Goal: Task Accomplishment & Management: Manage account settings

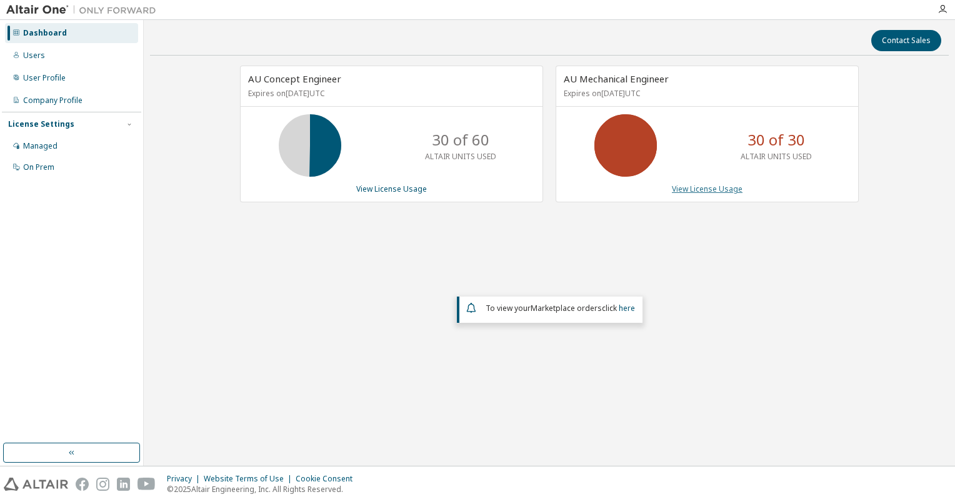
click at [710, 184] on link "View License Usage" at bounding box center [707, 189] width 71 height 11
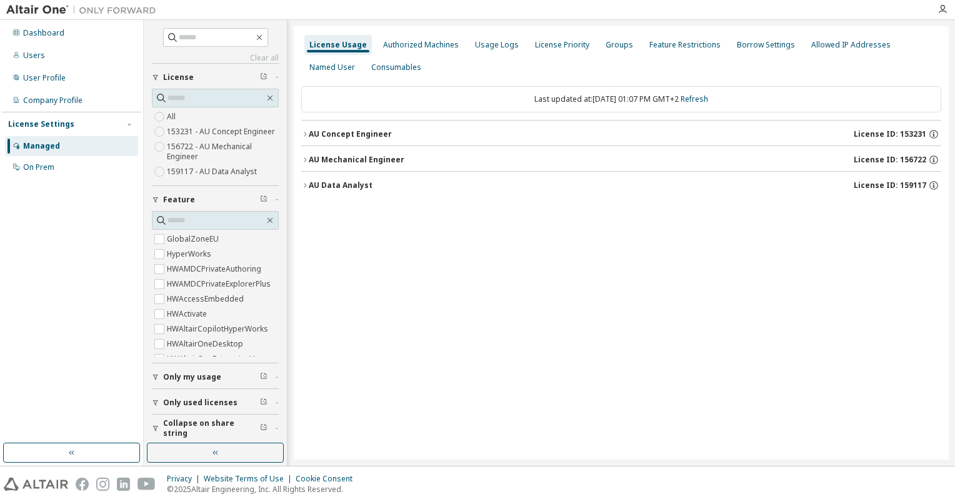
click at [307, 157] on icon "button" at bounding box center [304, 159] width 7 height 7
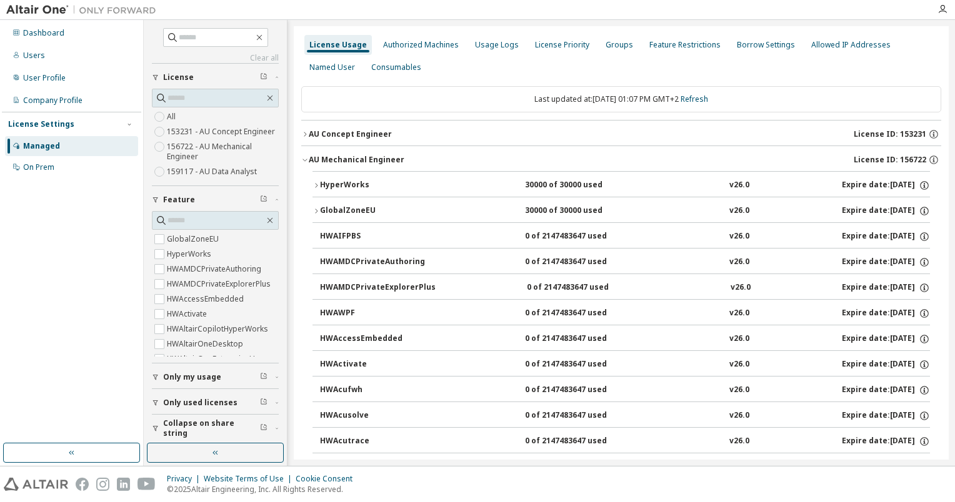
click at [314, 182] on icon "button" at bounding box center [315, 185] width 7 height 7
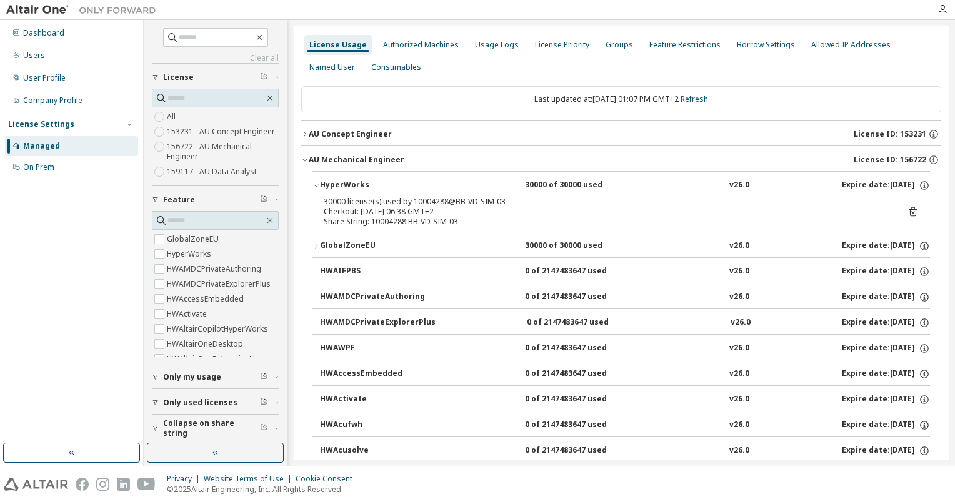
click at [911, 212] on icon at bounding box center [912, 212] width 3 height 3
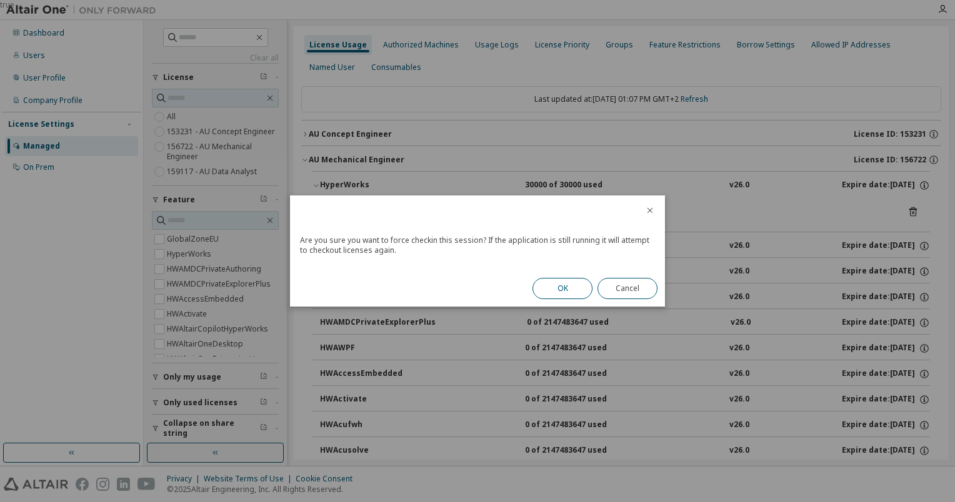
click at [570, 285] on button "OK" at bounding box center [562, 288] width 60 height 21
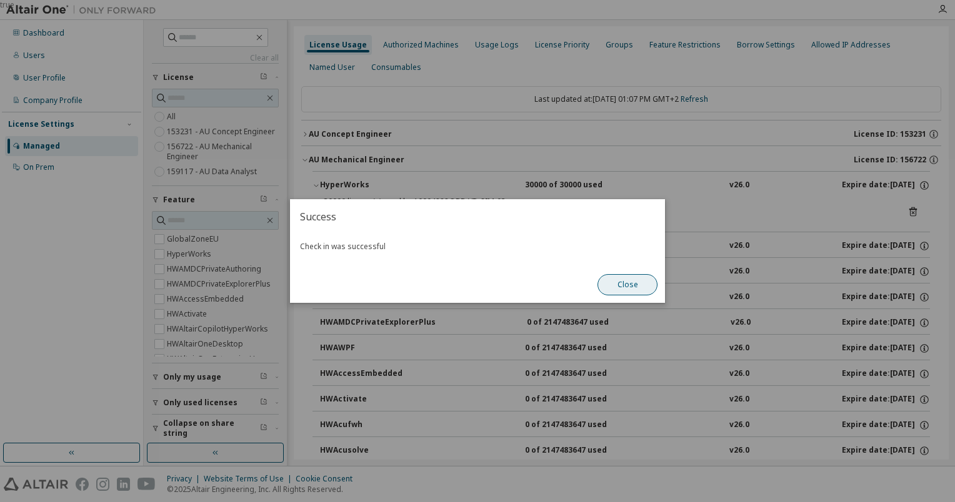
click at [614, 282] on button "Close" at bounding box center [627, 284] width 60 height 21
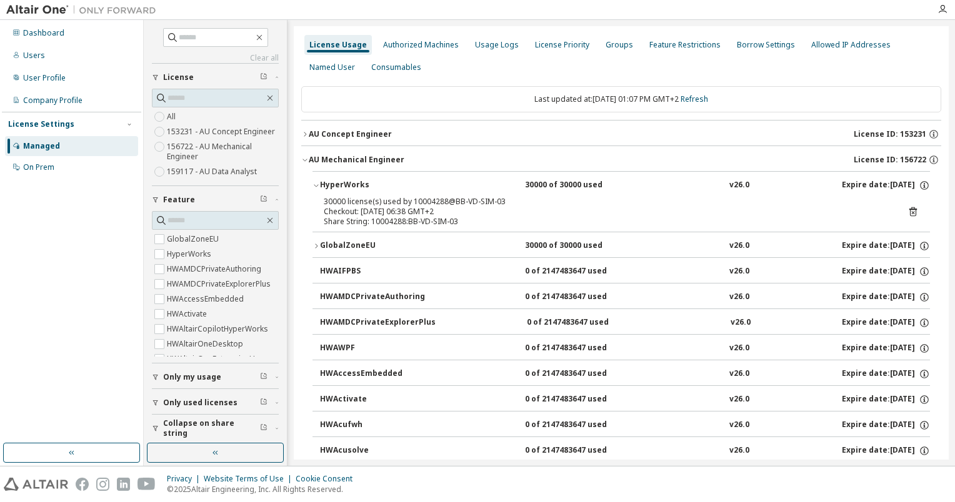
click at [317, 185] on icon "button" at bounding box center [316, 186] width 4 height 2
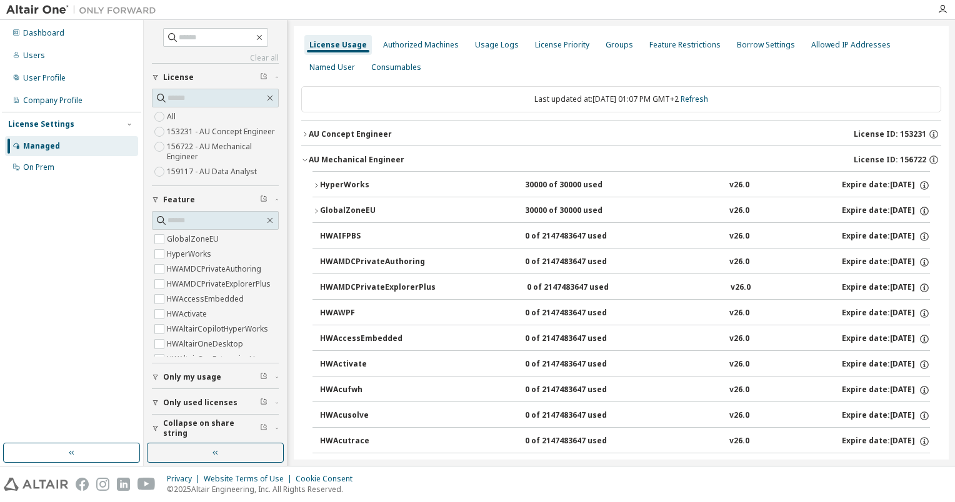
click at [322, 181] on div "HyperWorks" at bounding box center [376, 185] width 112 height 11
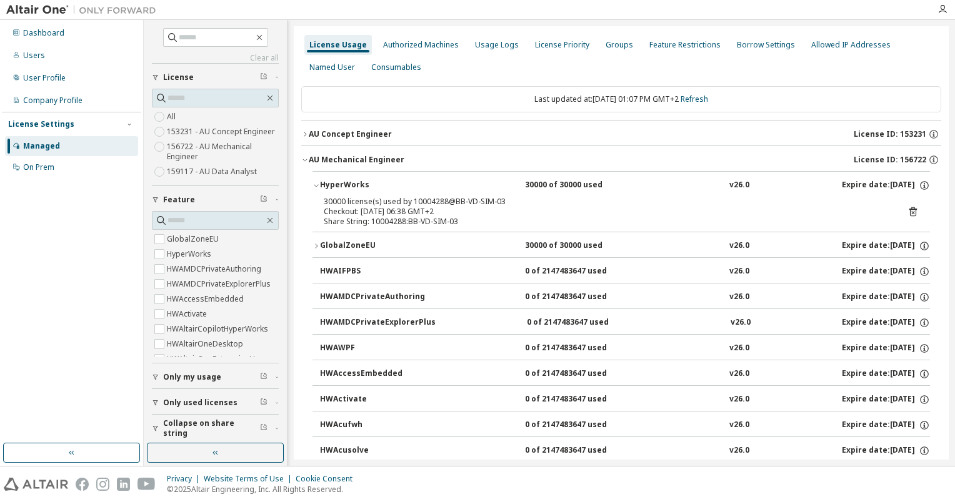
click at [318, 183] on icon "button" at bounding box center [315, 185] width 7 height 7
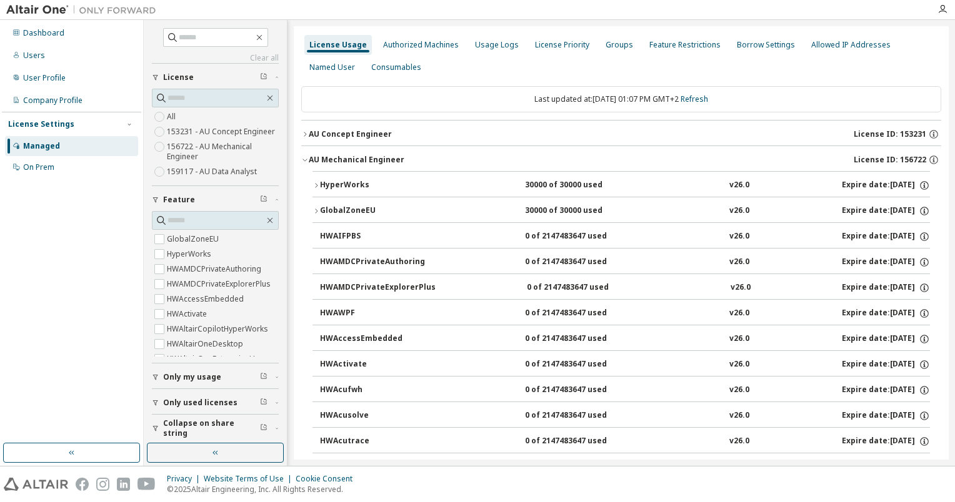
click at [304, 160] on icon "button" at bounding box center [304, 159] width 7 height 7
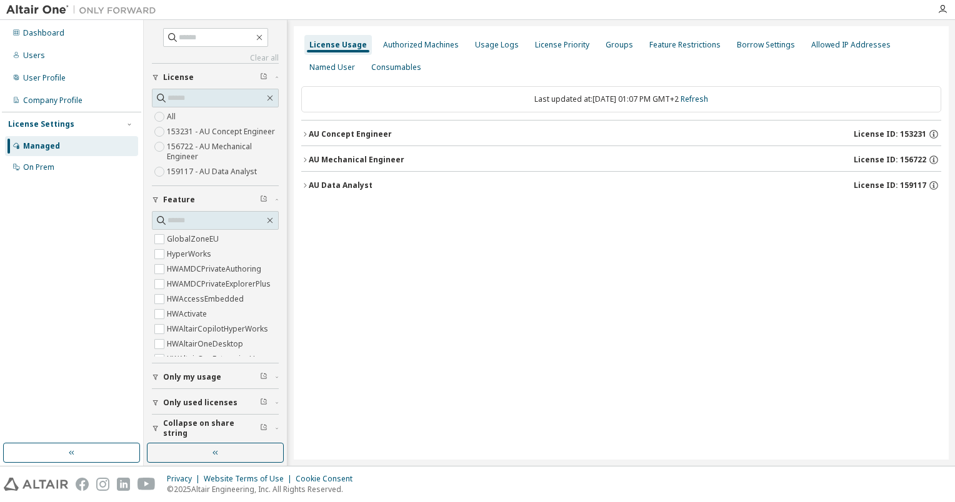
click at [304, 160] on icon "button" at bounding box center [304, 159] width 7 height 7
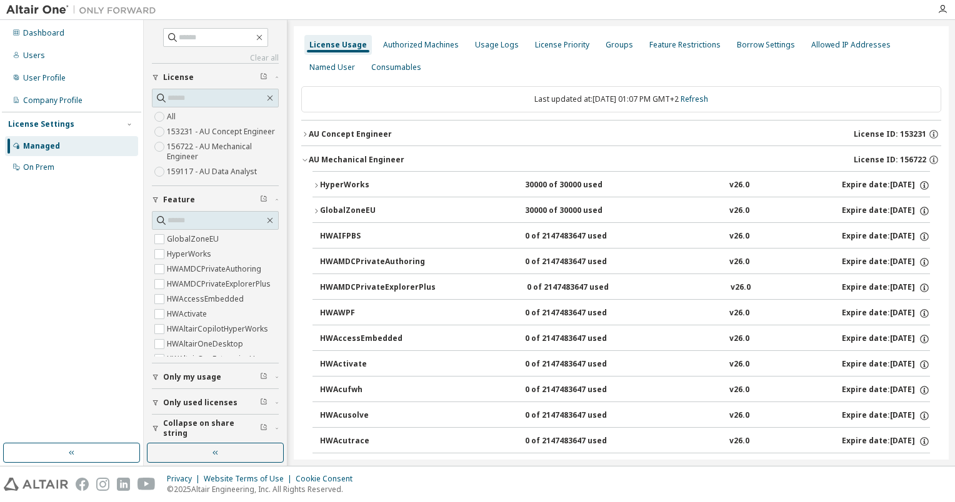
click at [315, 184] on icon "button" at bounding box center [315, 185] width 7 height 7
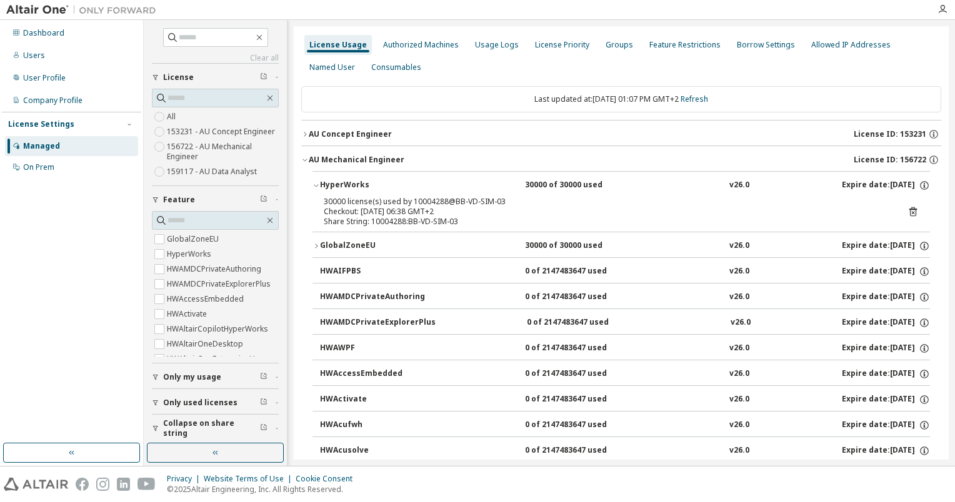
click at [315, 184] on icon "button" at bounding box center [315, 185] width 7 height 7
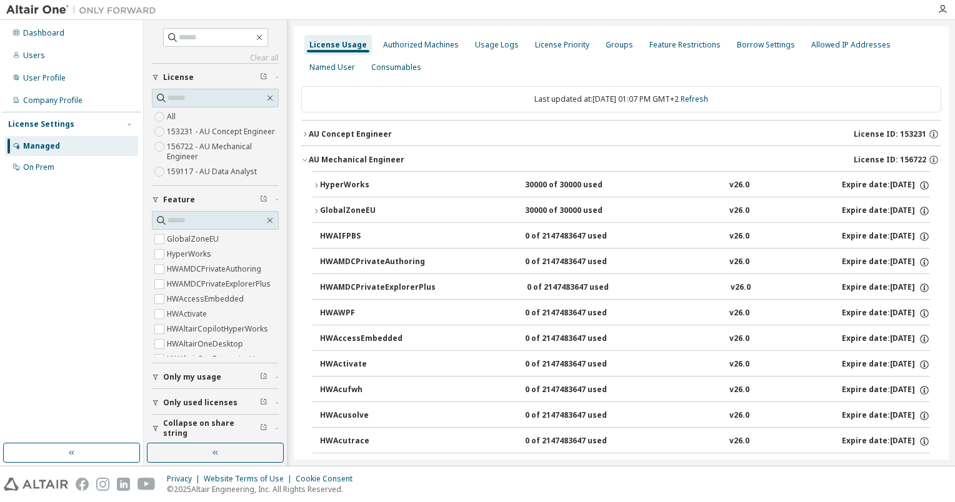
click at [315, 184] on icon "button" at bounding box center [315, 185] width 7 height 7
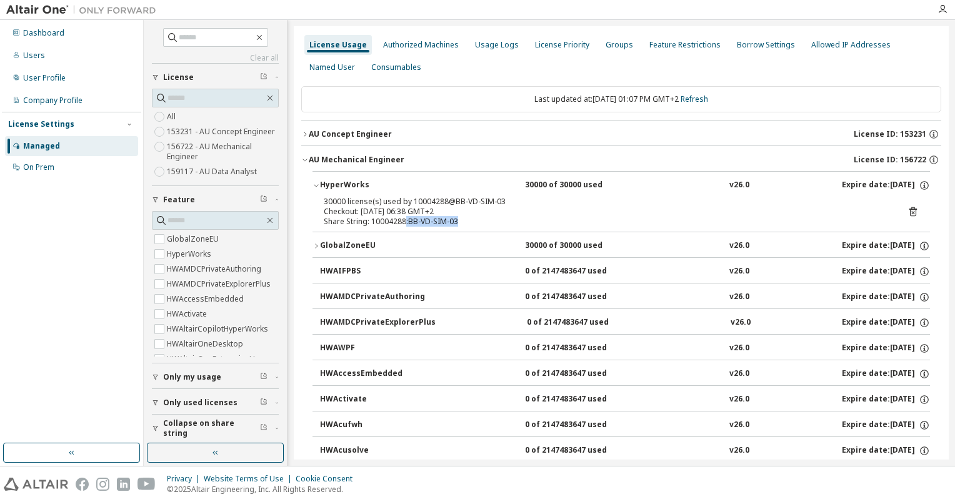
drag, startPoint x: 464, startPoint y: 217, endPoint x: 403, endPoint y: 225, distance: 61.7
click at [403, 225] on div "Share String: 10004288:BB-VD-SIM-03" at bounding box center [606, 222] width 565 height 10
click at [405, 224] on div "Share String: 10004288:BB-VD-SIM-03" at bounding box center [606, 222] width 565 height 10
click at [872, 203] on div "30000 license(s) used by 10004288@BB-VD-SIM-03" at bounding box center [606, 202] width 565 height 10
click at [919, 184] on icon "button" at bounding box center [924, 185] width 11 height 11
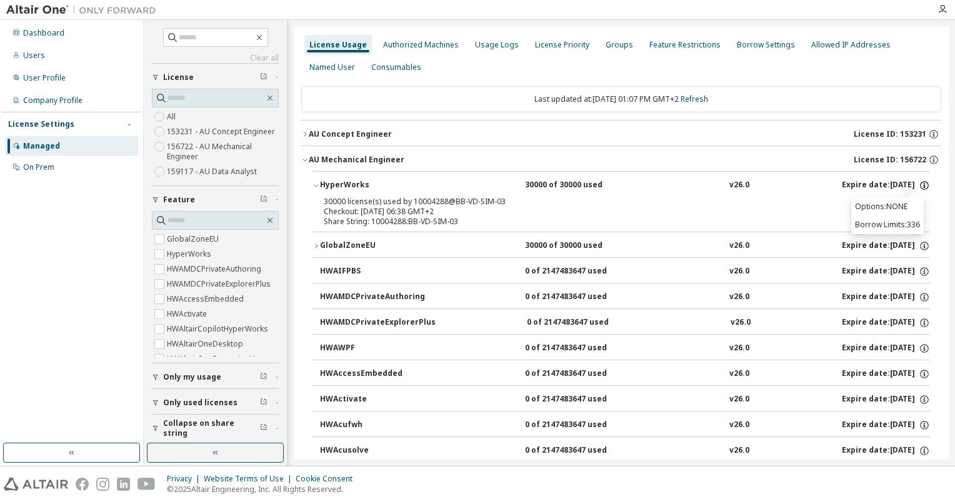
click at [919, 184] on icon "button" at bounding box center [924, 185] width 11 height 11
click at [321, 160] on div "AU Mechanical Engineer" at bounding box center [357, 160] width 96 height 10
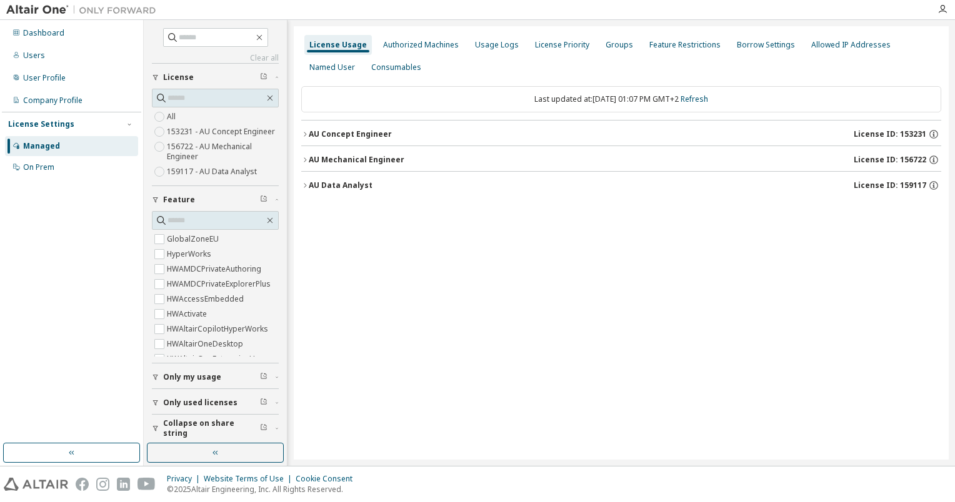
click at [322, 156] on div "AU Mechanical Engineer" at bounding box center [357, 160] width 96 height 10
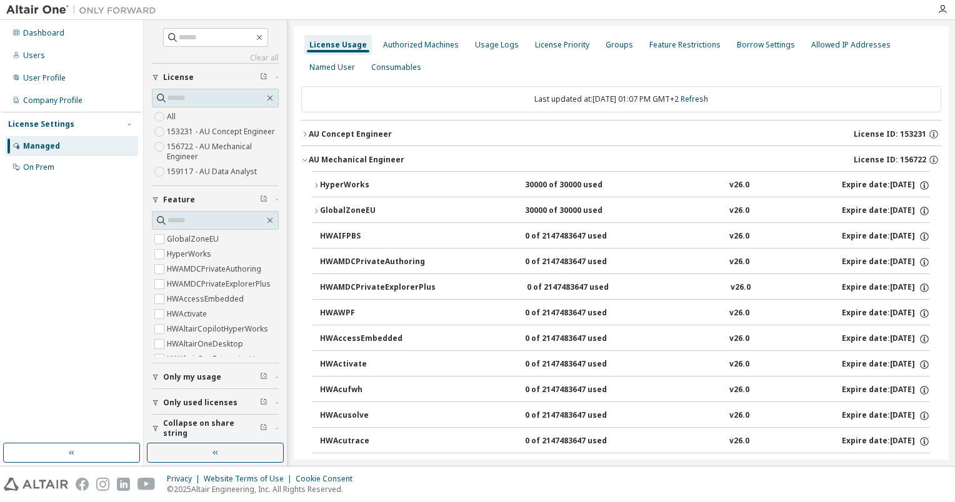
click at [324, 182] on div "HyperWorks" at bounding box center [376, 185] width 112 height 11
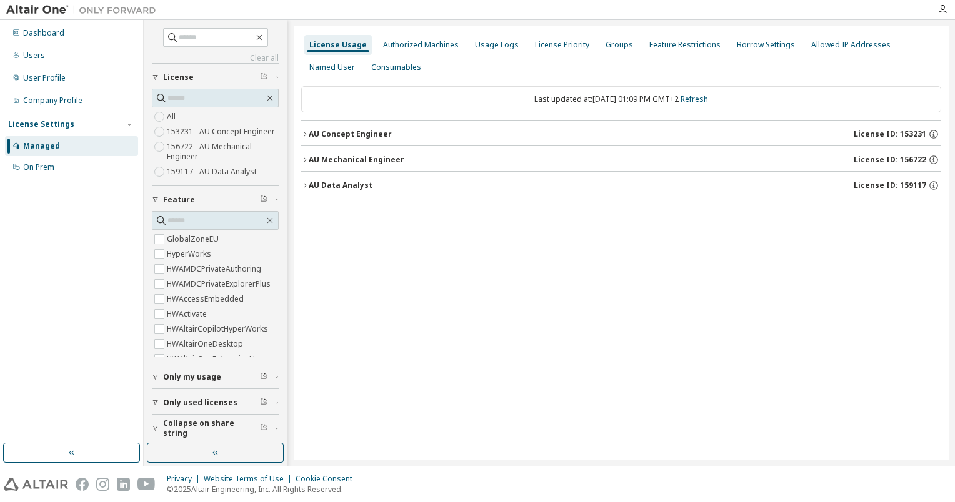
click at [422, 161] on div "AU Mechanical Engineer License ID: 156722" at bounding box center [625, 159] width 632 height 11
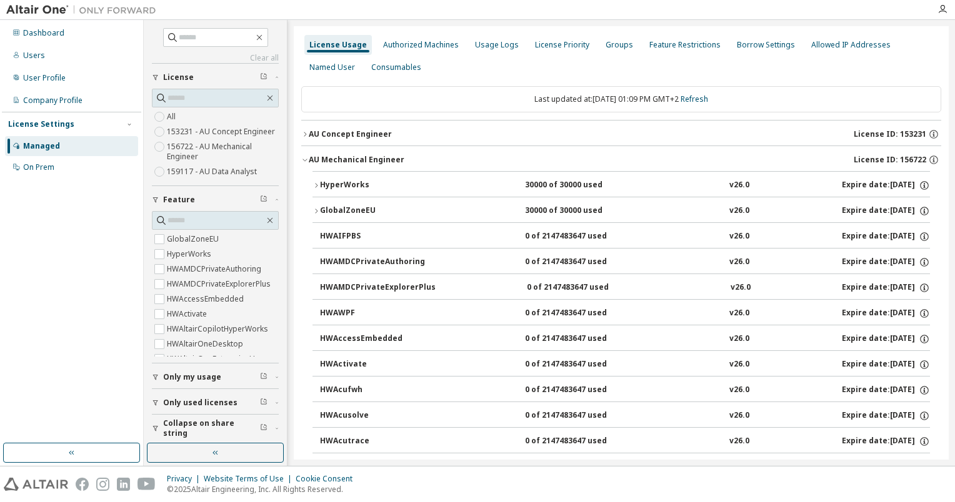
click at [326, 182] on div "HyperWorks" at bounding box center [376, 185] width 112 height 11
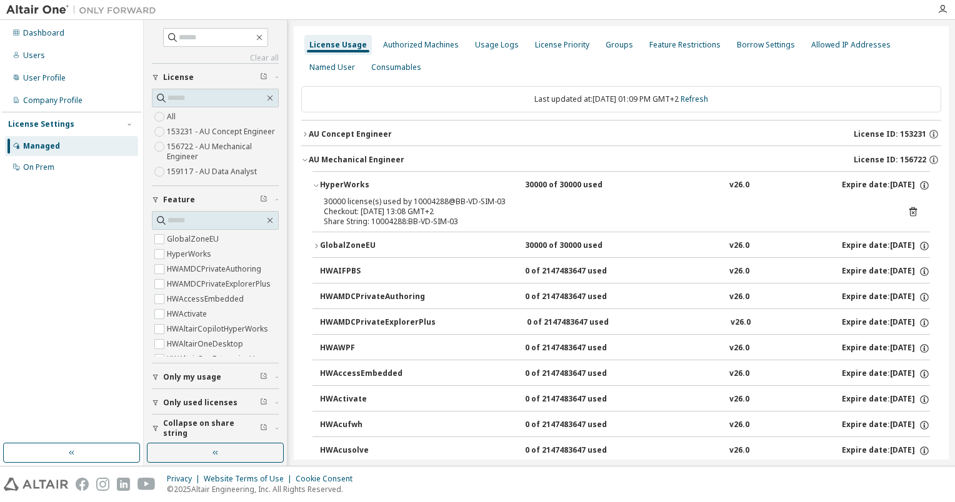
click at [772, 211] on div "Checkout: 2025-10-07 13:08 GMT+2" at bounding box center [606, 212] width 565 height 10
click at [480, 46] on div "Usage Logs" at bounding box center [497, 45] width 44 height 10
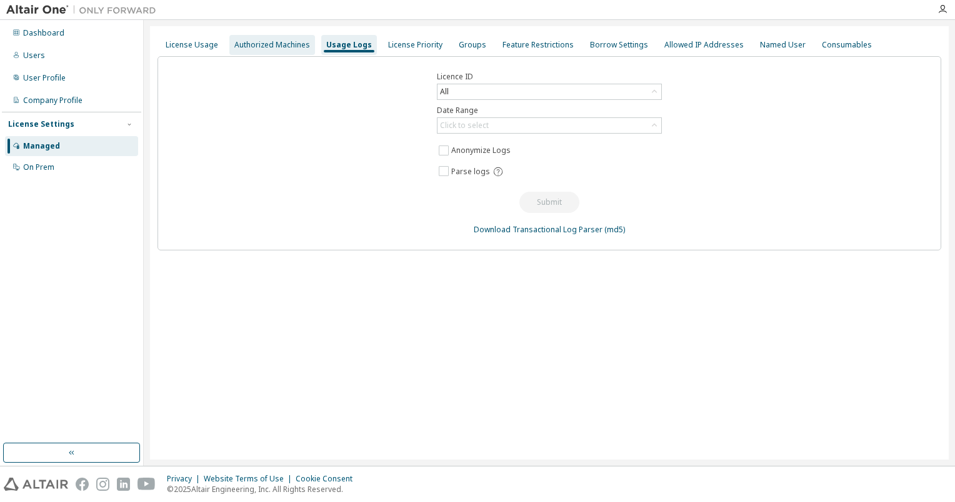
click at [268, 41] on div "Authorized Machines" at bounding box center [272, 45] width 76 height 10
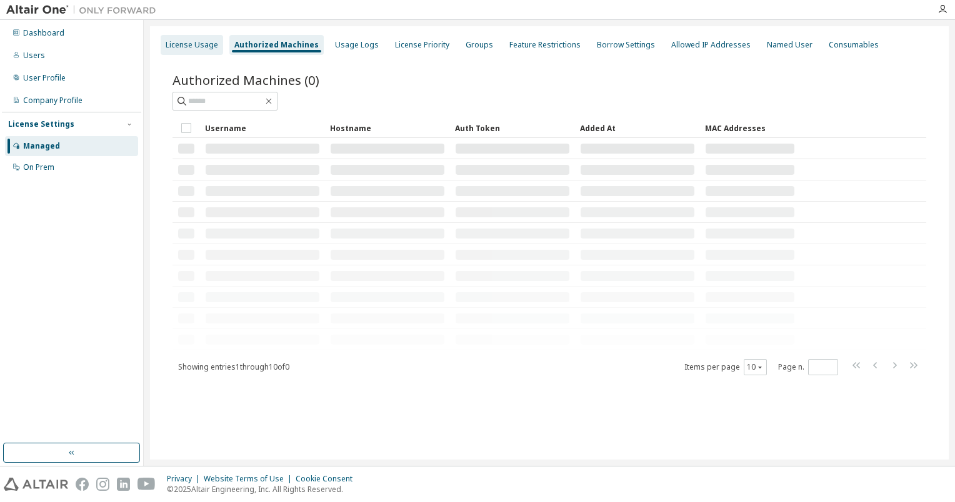
click at [196, 42] on div "License Usage" at bounding box center [192, 45] width 52 height 10
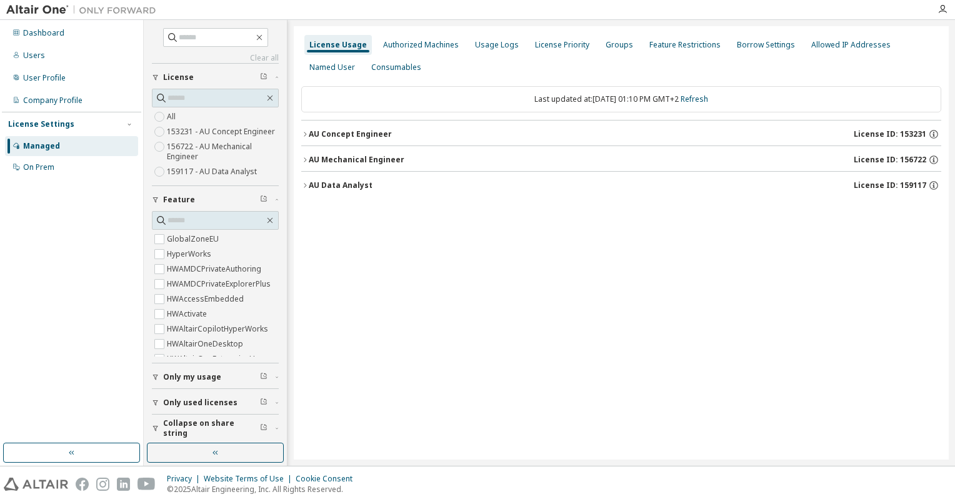
click at [317, 159] on div "AU Mechanical Engineer" at bounding box center [357, 160] width 96 height 10
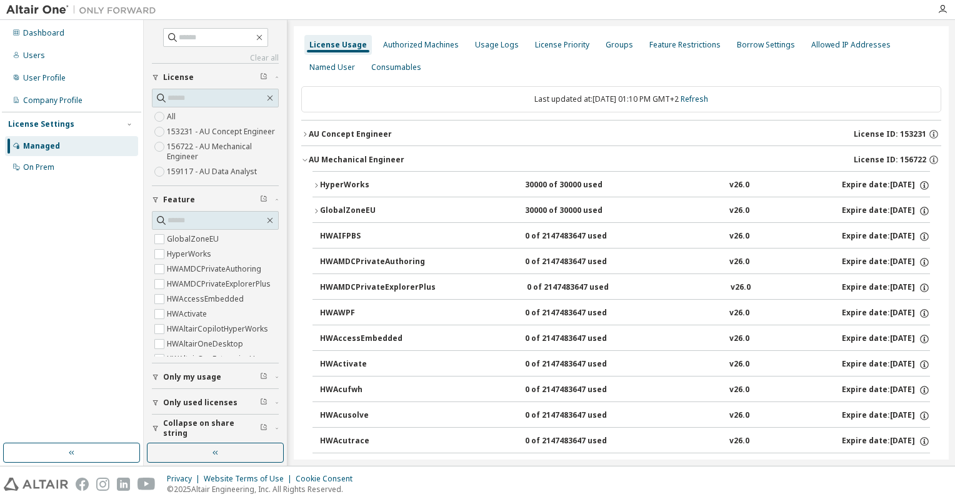
click at [334, 184] on div "HyperWorks" at bounding box center [376, 185] width 112 height 11
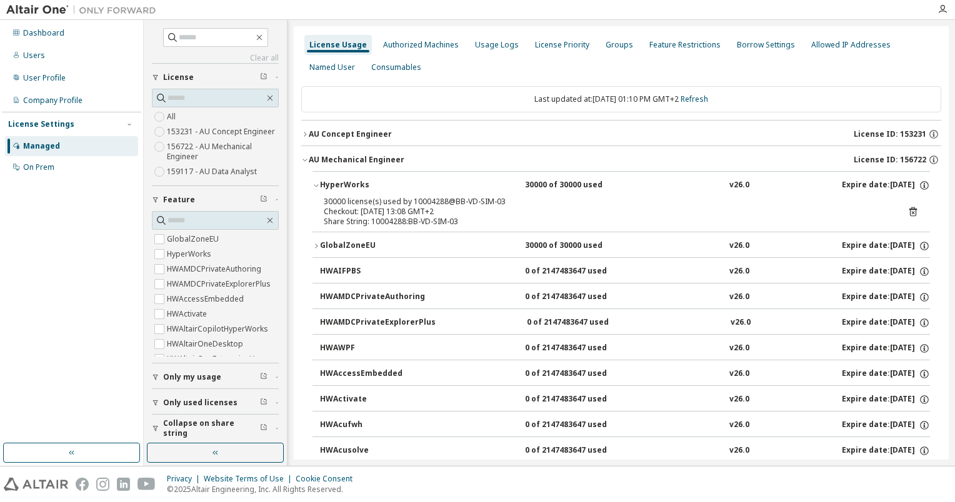
click at [336, 187] on div "HyperWorks" at bounding box center [376, 185] width 112 height 11
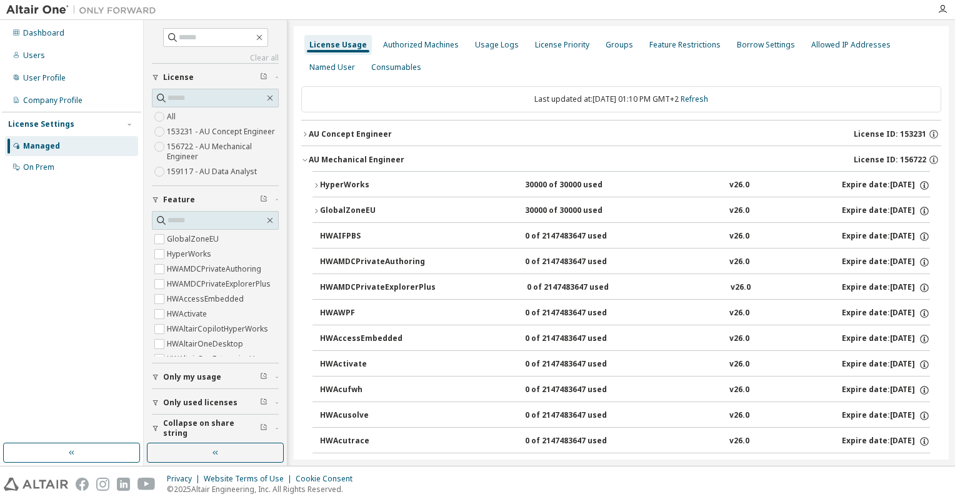
click at [334, 217] on button "GlobalZoneEU 30000 of 30000 used v26.0 Expire date: 2026-02-15" at bounding box center [620, 210] width 617 height 27
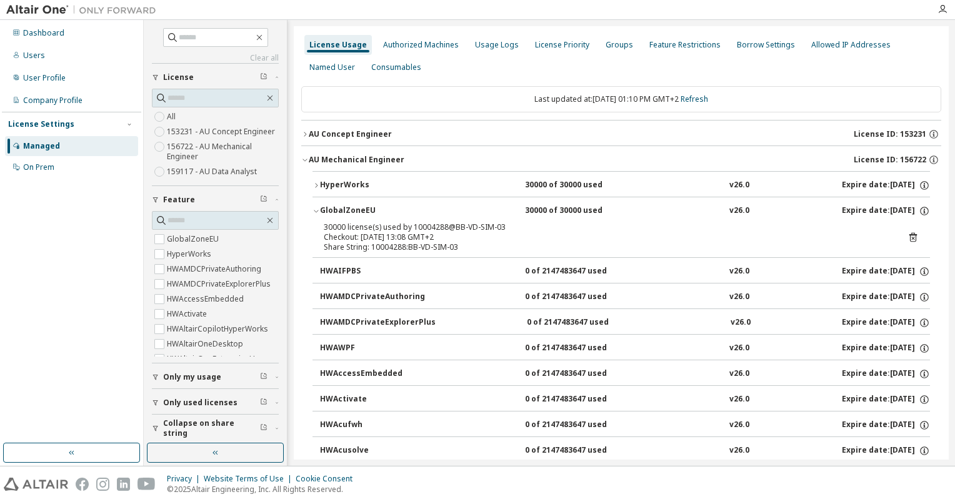
click at [350, 181] on div "HyperWorks" at bounding box center [376, 185] width 112 height 11
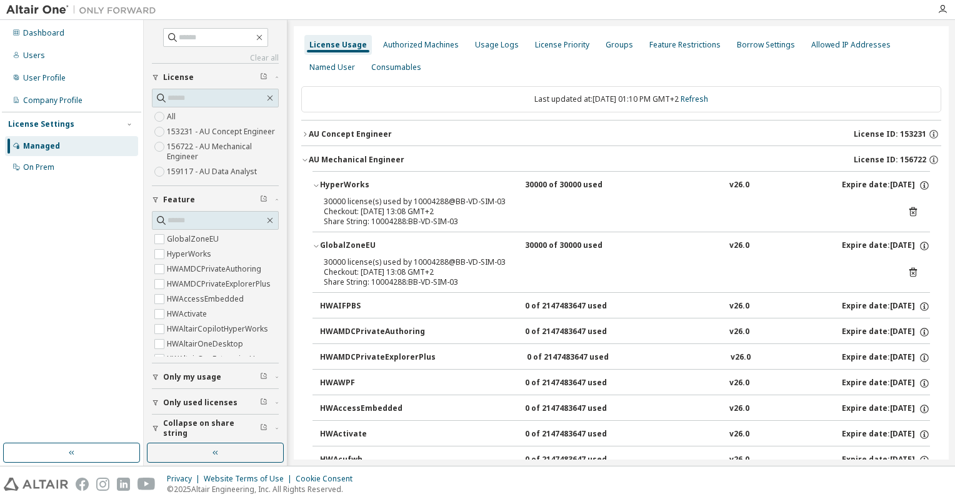
click at [907, 270] on icon at bounding box center [912, 272] width 11 height 11
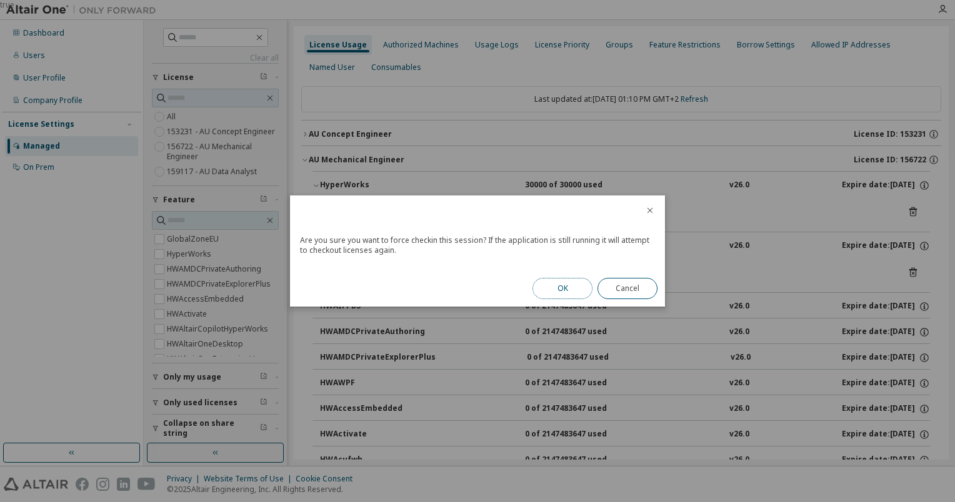
click at [558, 291] on button "OK" at bounding box center [562, 288] width 60 height 21
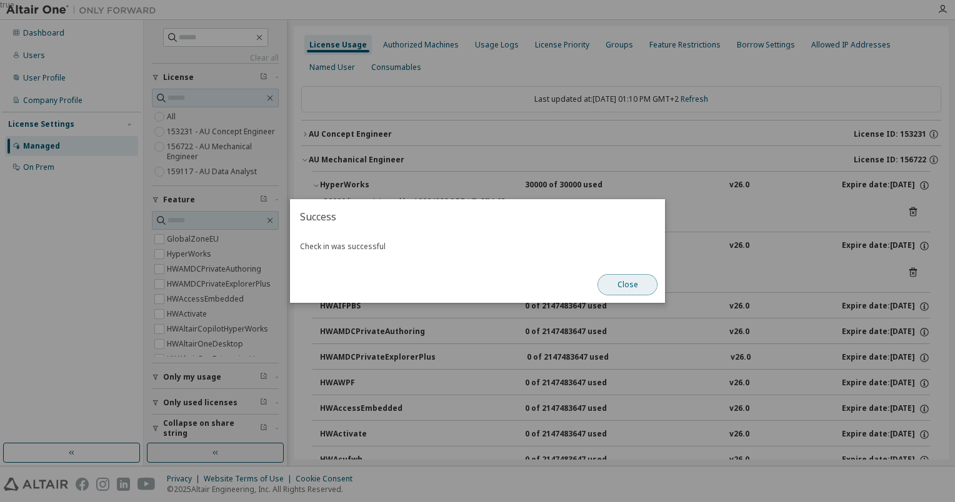
click at [636, 289] on button "Close" at bounding box center [627, 284] width 60 height 21
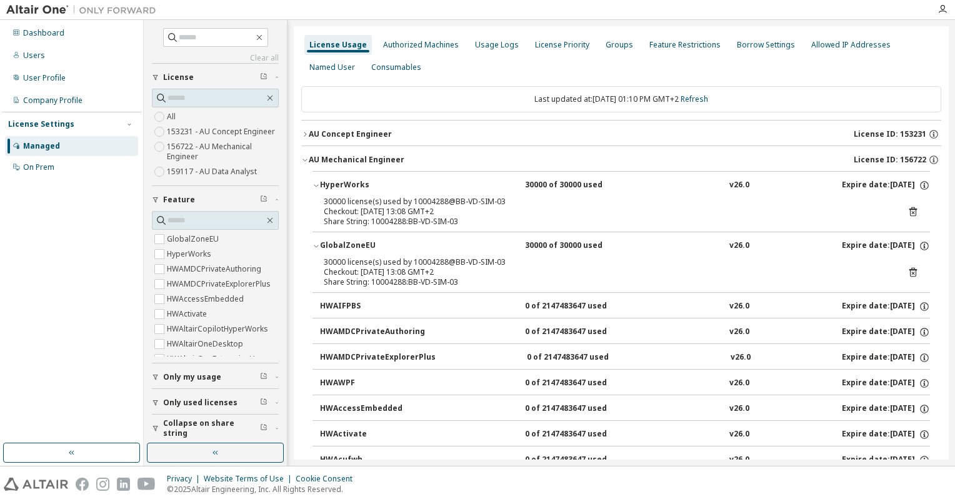
click at [35, 149] on div "Managed" at bounding box center [41, 146] width 37 height 10
click at [47, 31] on div "Dashboard" at bounding box center [43, 33] width 41 height 10
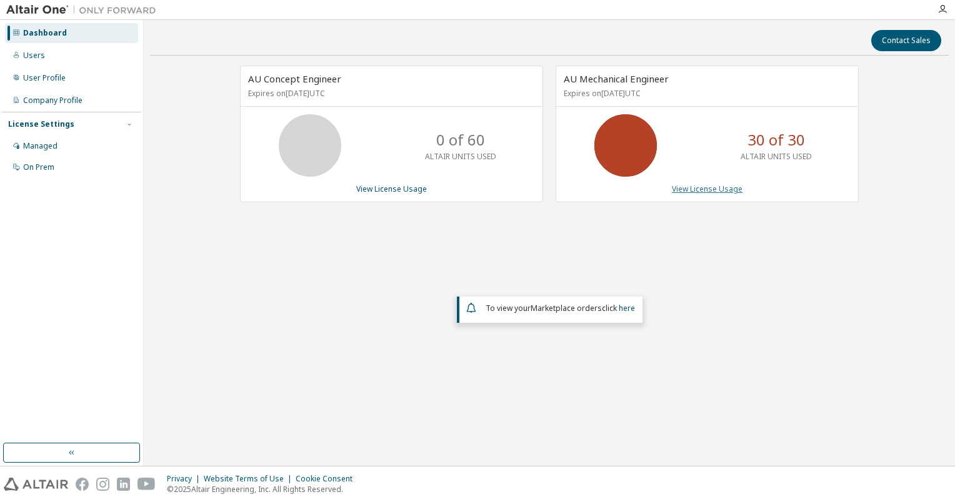
click at [689, 191] on link "View License Usage" at bounding box center [707, 189] width 71 height 11
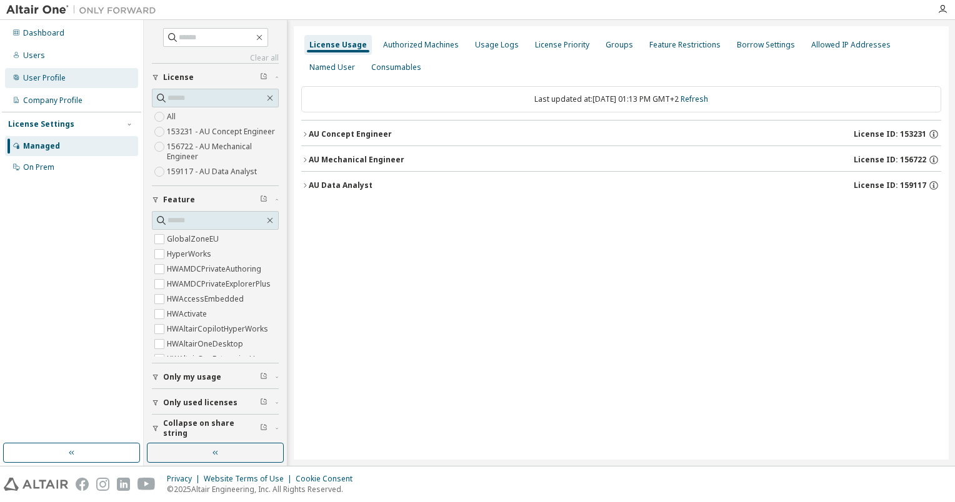
click at [42, 74] on div "User Profile" at bounding box center [44, 78] width 42 height 10
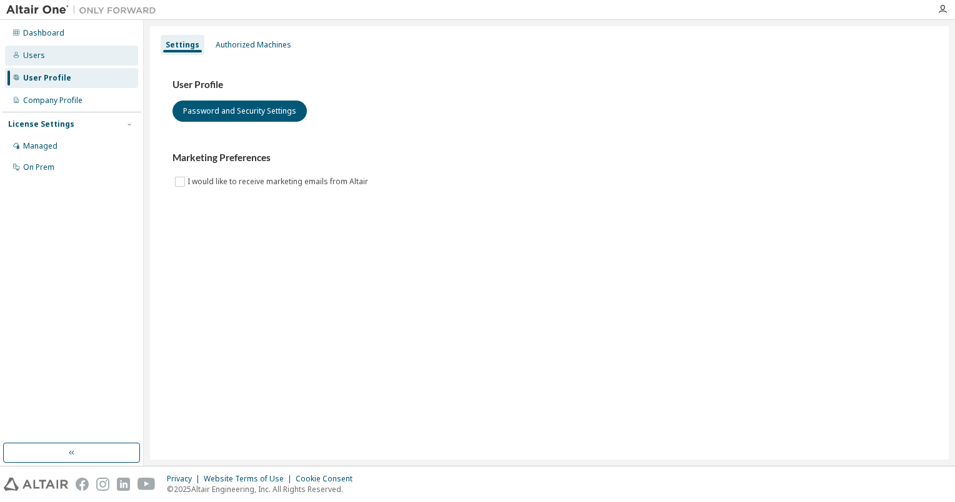
click at [42, 56] on div "Users" at bounding box center [34, 56] width 22 height 10
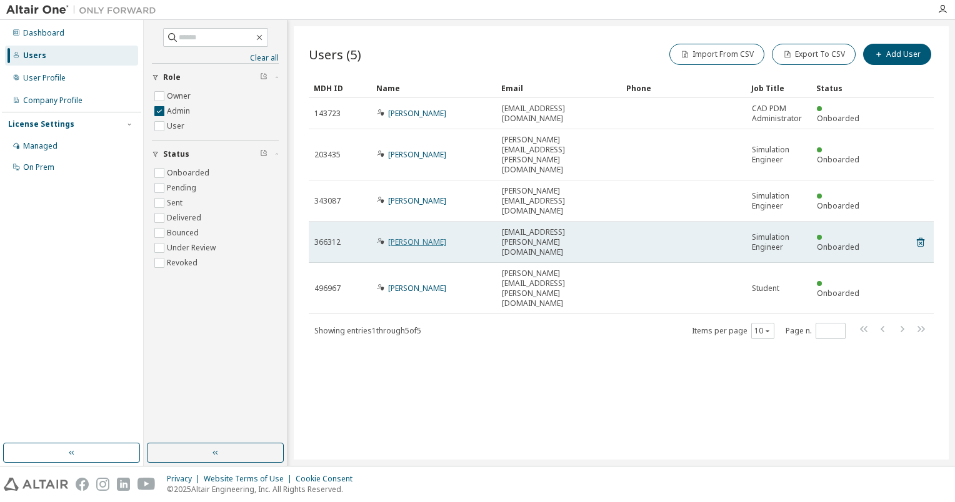
click at [409, 237] on link "Torben Henrich" at bounding box center [417, 242] width 58 height 11
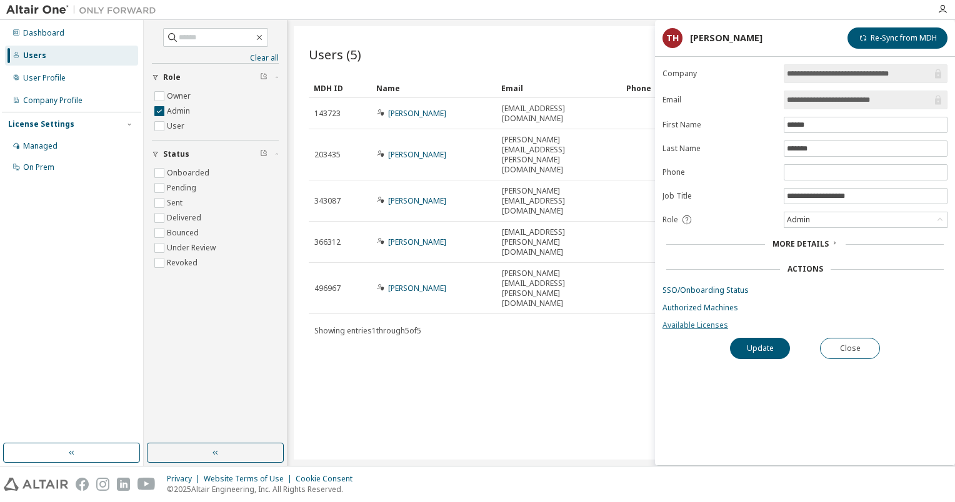
click at [693, 323] on link "Available Licenses" at bounding box center [804, 326] width 285 height 10
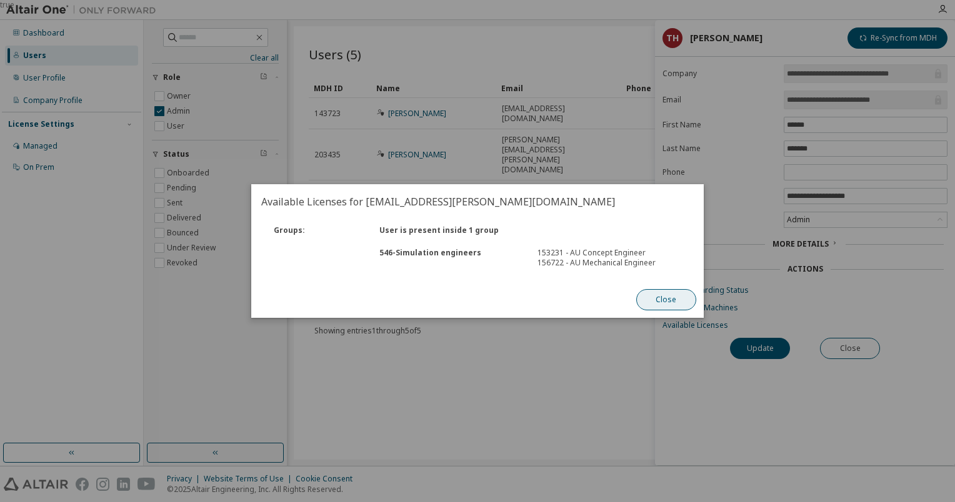
click at [651, 297] on button "Close" at bounding box center [666, 299] width 60 height 21
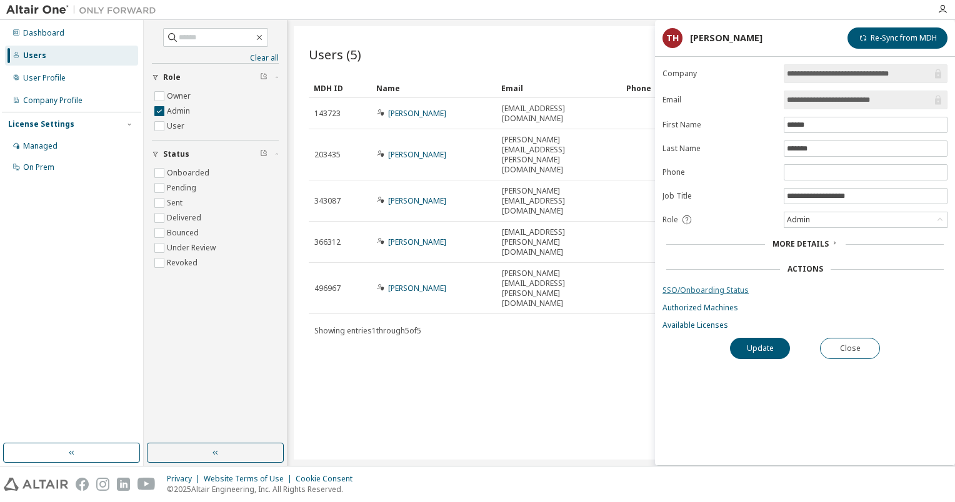
click at [707, 291] on link "SSO/Onboarding Status" at bounding box center [804, 291] width 285 height 10
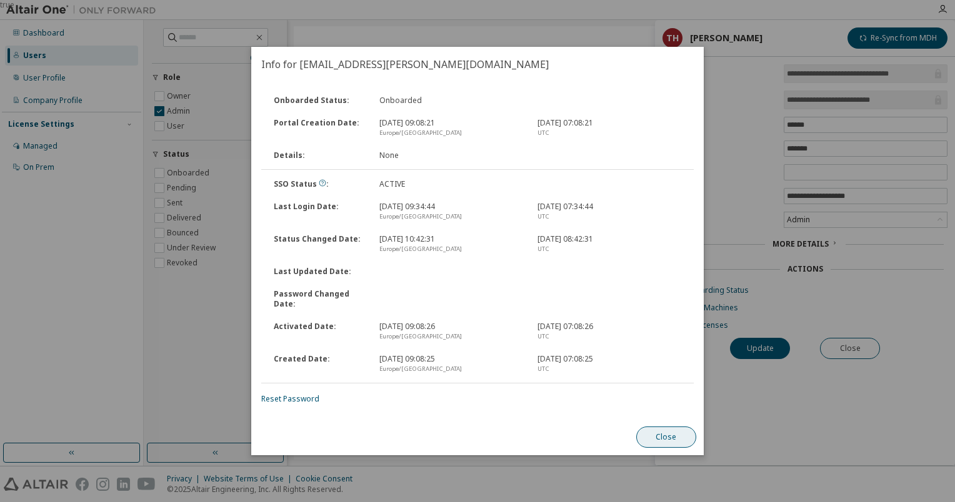
click at [679, 435] on button "Close" at bounding box center [666, 437] width 60 height 21
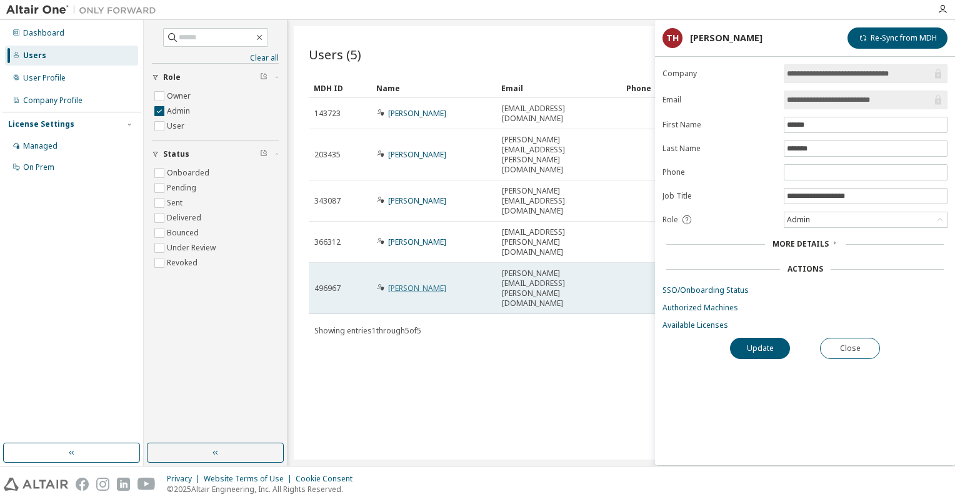
click at [417, 283] on link "Johannes Geisler" at bounding box center [417, 288] width 58 height 11
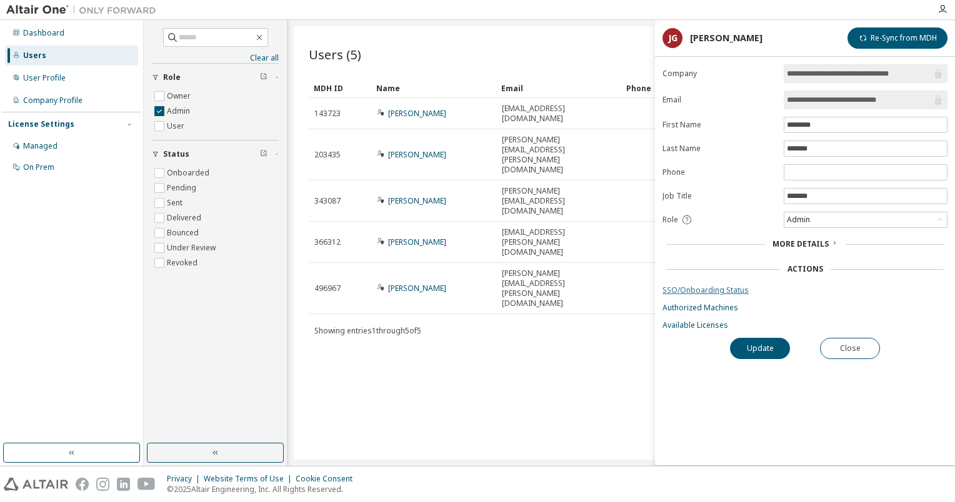
click at [718, 289] on link "SSO/Onboarding Status" at bounding box center [804, 291] width 285 height 10
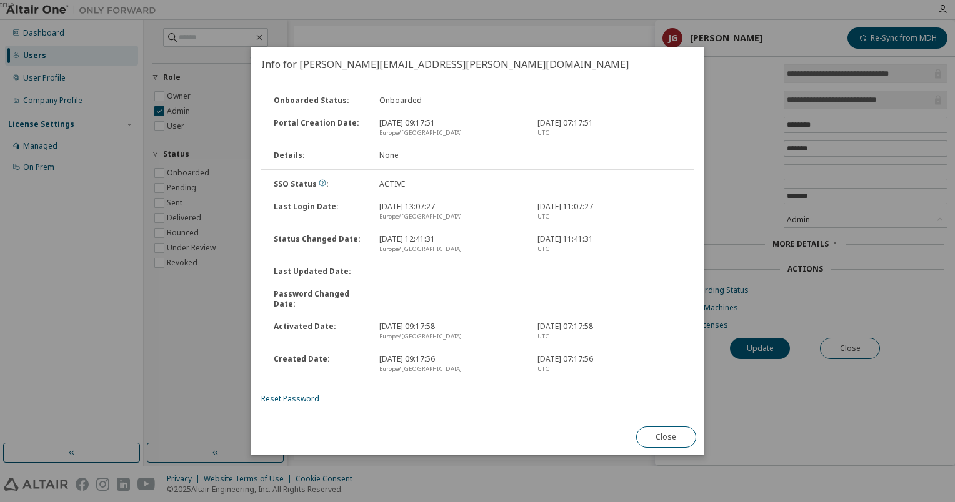
drag, startPoint x: 390, startPoint y: 330, endPoint x: 436, endPoint y: 325, distance: 46.5
click at [436, 325] on div "30.07.2024, 09:17:58 Europe/Berlin" at bounding box center [451, 332] width 158 height 20
drag, startPoint x: 436, startPoint y: 325, endPoint x: 402, endPoint y: 327, distance: 33.8
click at [402, 327] on div "30.07.2024, 09:17:58 Europe/Berlin" at bounding box center [451, 332] width 158 height 20
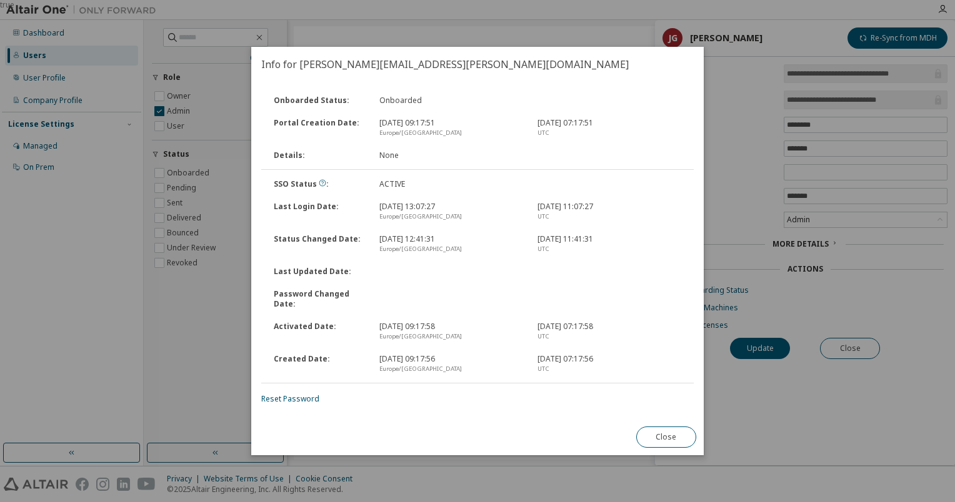
drag, startPoint x: 402, startPoint y: 327, endPoint x: 400, endPoint y: 339, distance: 12.1
click at [400, 339] on div "Europe/Berlin" at bounding box center [450, 337] width 143 height 10
click at [676, 436] on button "Close" at bounding box center [666, 437] width 60 height 21
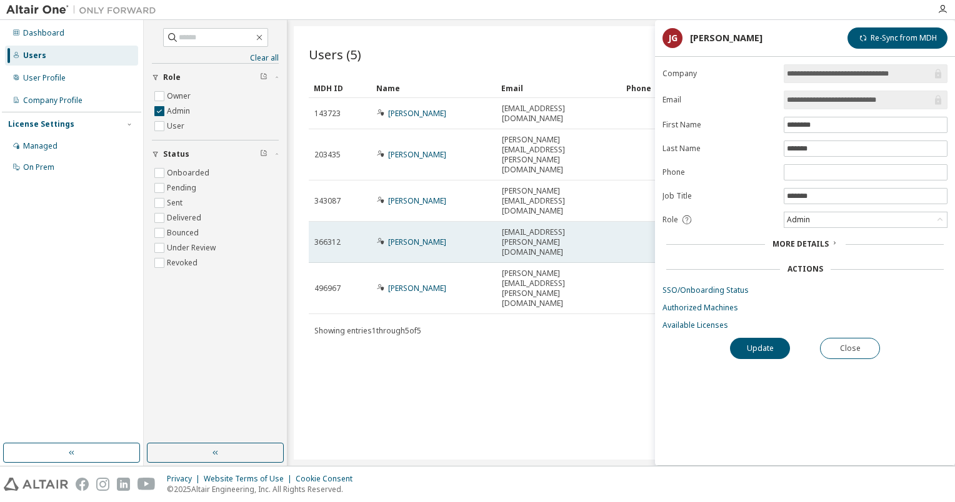
click at [402, 222] on td "Torben Henrich" at bounding box center [433, 242] width 125 height 41
click at [405, 237] on link "Torben Henrich" at bounding box center [417, 242] width 58 height 11
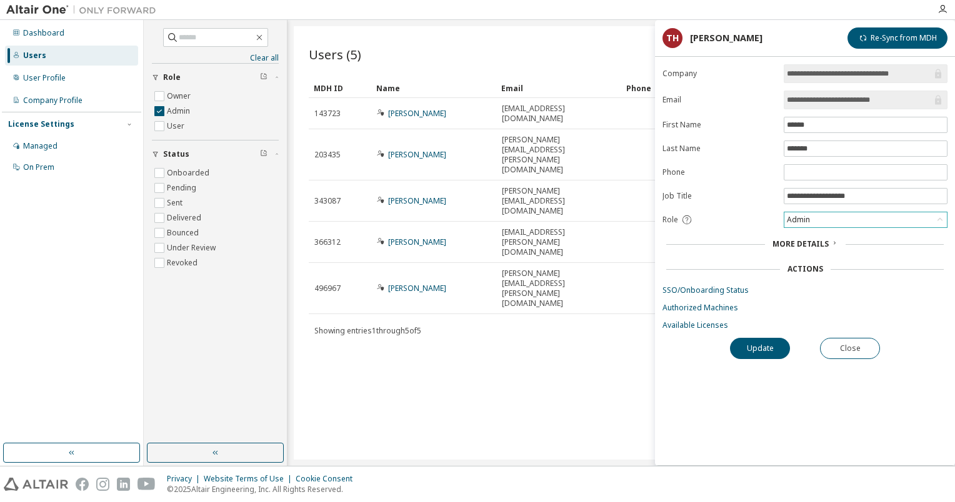
click at [839, 220] on div "Admin" at bounding box center [865, 219] width 162 height 15
click at [622, 289] on div "Users (5) Import From CSV Export To CSV Add User Clear Load Save Save As Field …" at bounding box center [621, 243] width 655 height 434
click at [62, 142] on div "Managed" at bounding box center [71, 146] width 133 height 20
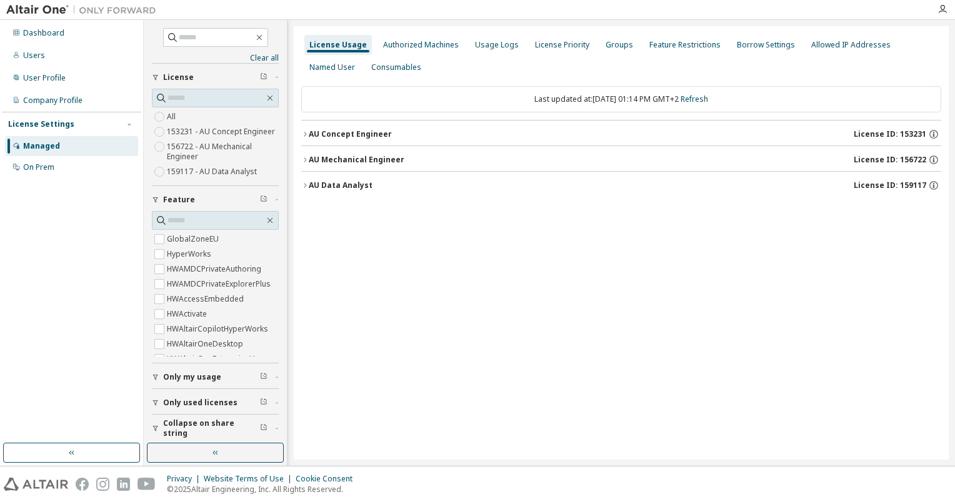
click at [219, 417] on button "Only used licenses" at bounding box center [215, 402] width 127 height 27
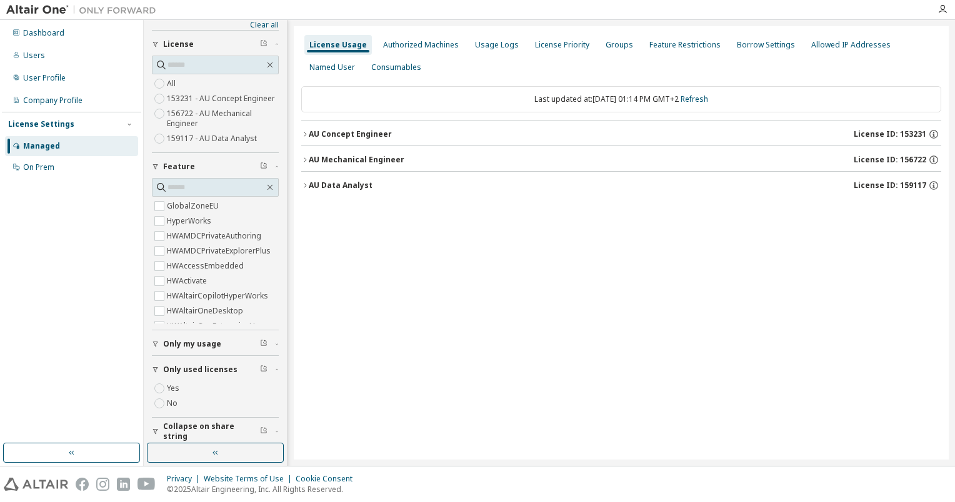
scroll to position [49, 0]
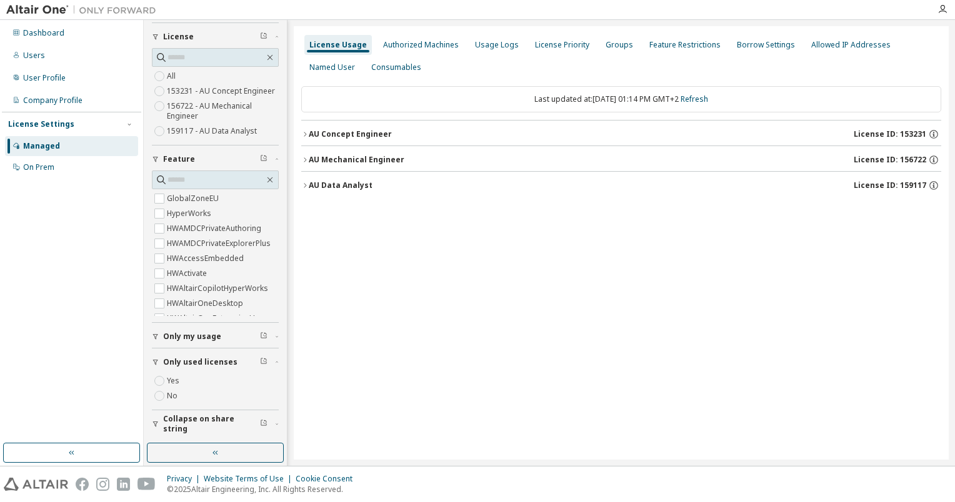
click at [174, 383] on label "Yes" at bounding box center [174, 381] width 15 height 15
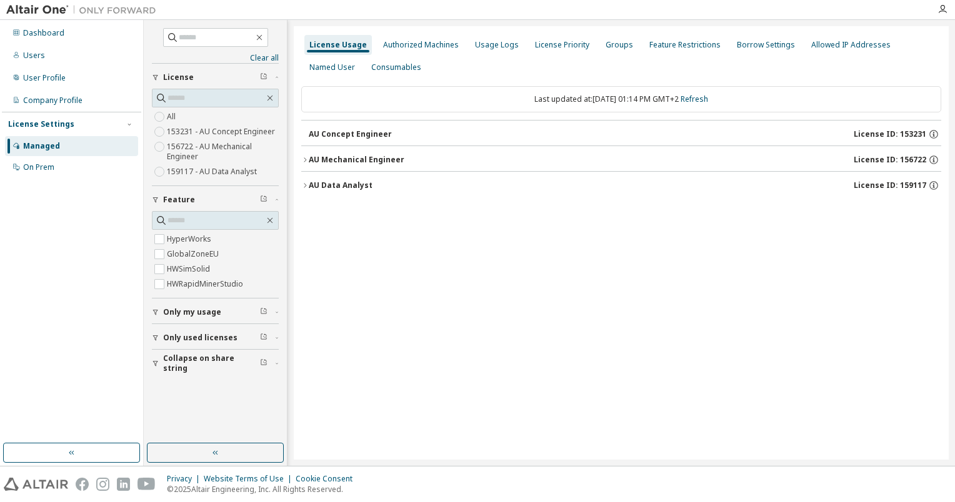
scroll to position [0, 0]
click at [304, 180] on button "AU Data Analyst License ID: 159117" at bounding box center [621, 185] width 640 height 27
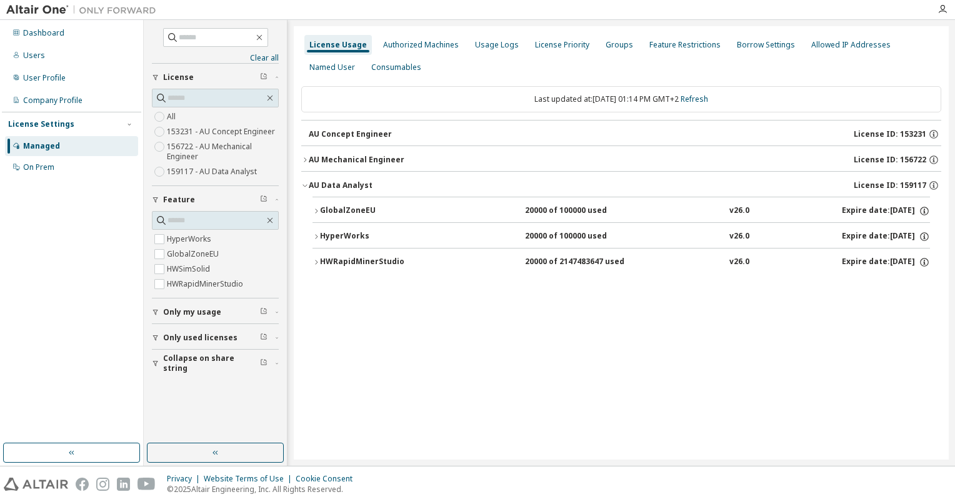
click at [313, 212] on icon "button" at bounding box center [315, 210] width 7 height 7
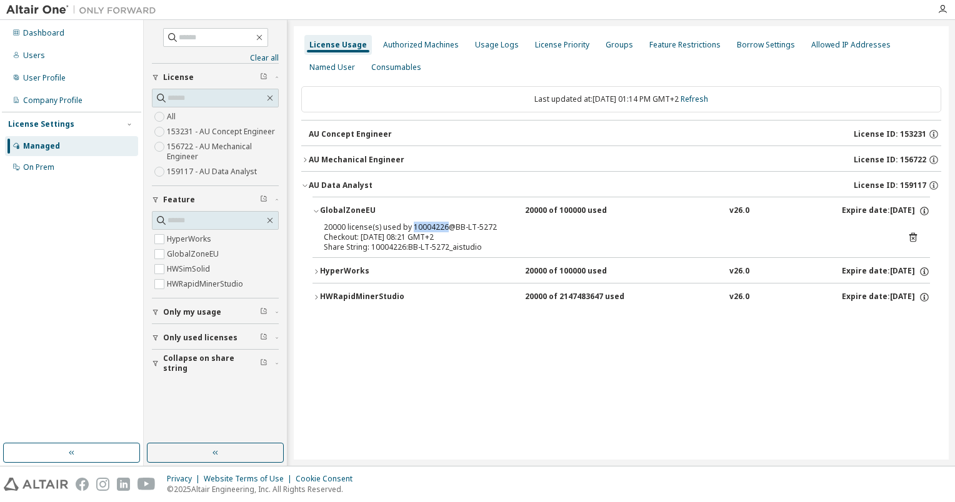
drag, startPoint x: 411, startPoint y: 225, endPoint x: 442, endPoint y: 227, distance: 32.0
click at [442, 227] on div "20000 license(s) used by 10004226@BB-LT-5272" at bounding box center [606, 227] width 565 height 10
copy div "10004226"
click at [339, 273] on div "HyperWorks" at bounding box center [376, 271] width 112 height 11
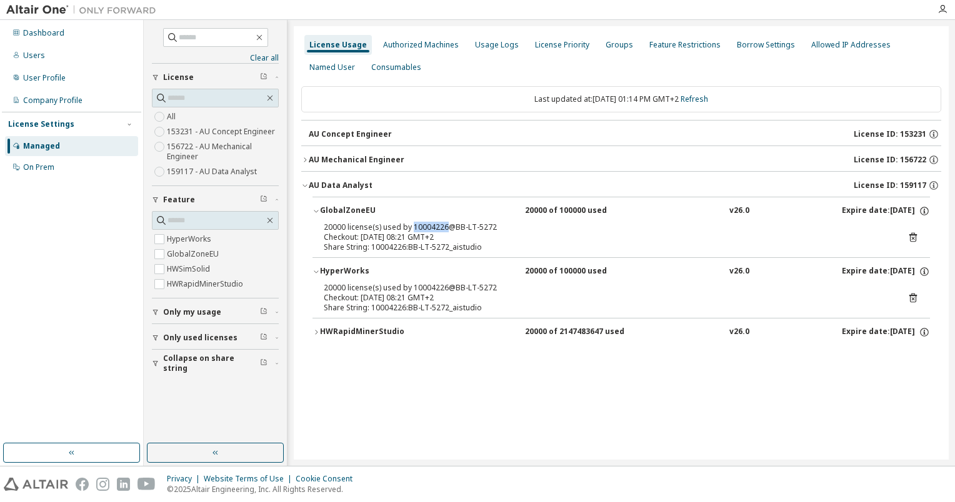
click at [339, 273] on div "HyperWorks" at bounding box center [376, 271] width 112 height 11
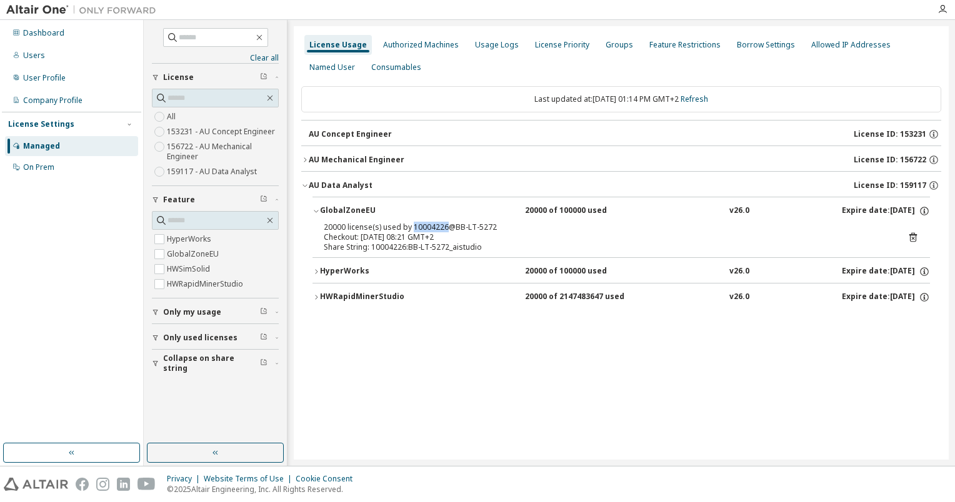
click at [327, 189] on div "AU Data Analyst" at bounding box center [341, 186] width 64 height 10
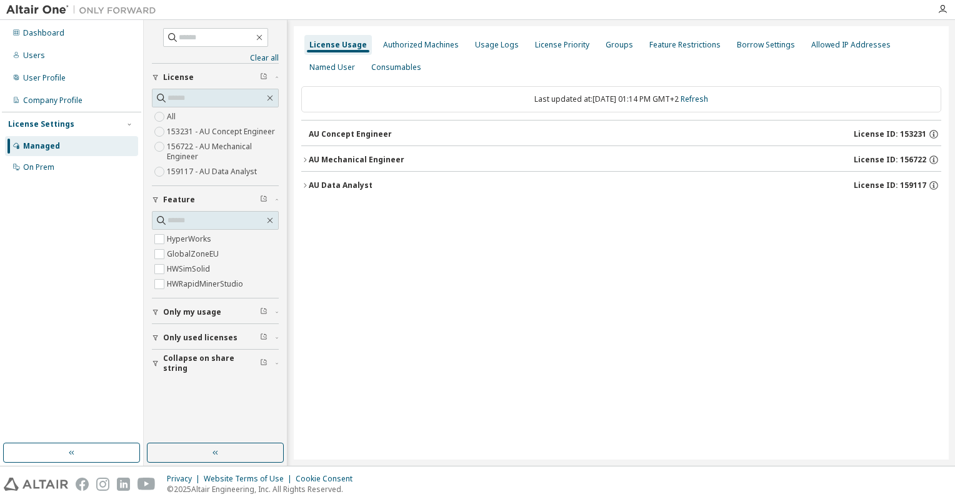
click at [334, 155] on div "AU Mechanical Engineer" at bounding box center [357, 160] width 96 height 10
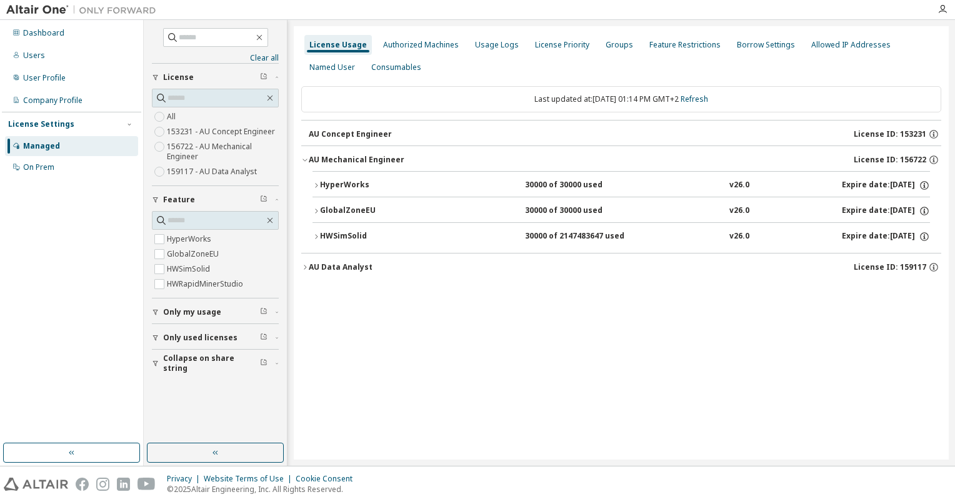
click at [339, 229] on button "HWSimSolid 30000 of 2147483647 used v26.0 Expire date: 2026-02-15" at bounding box center [620, 236] width 617 height 27
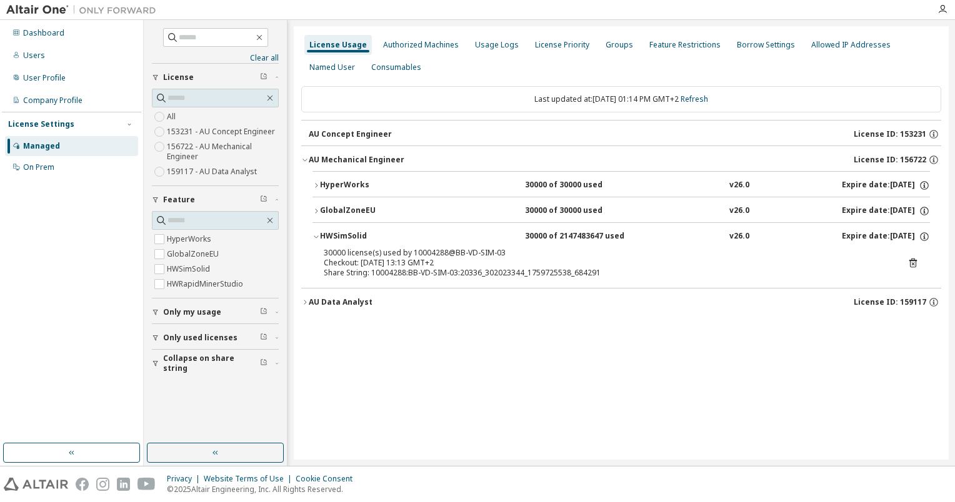
click at [339, 229] on button "HWSimSolid 30000 of 2147483647 used v26.0 Expire date: 2026-02-15" at bounding box center [620, 236] width 617 height 27
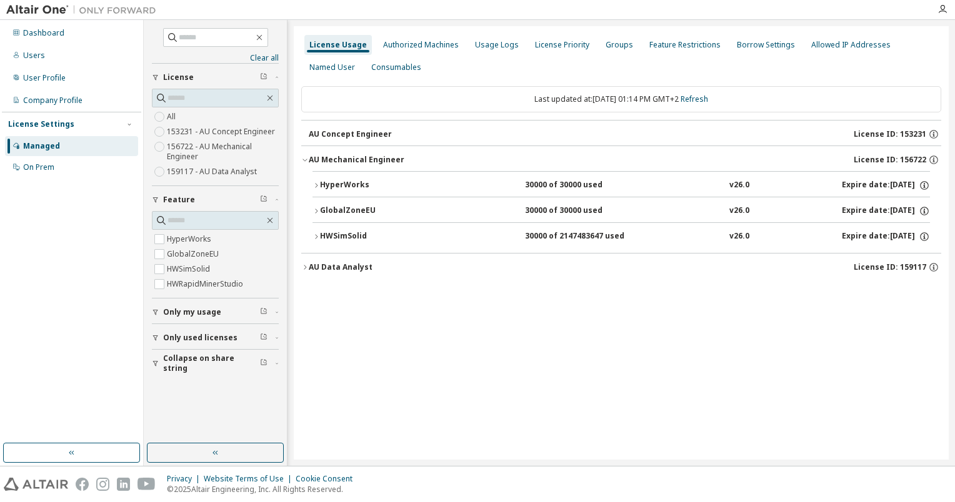
click at [347, 214] on div "GlobalZoneEU" at bounding box center [376, 211] width 112 height 11
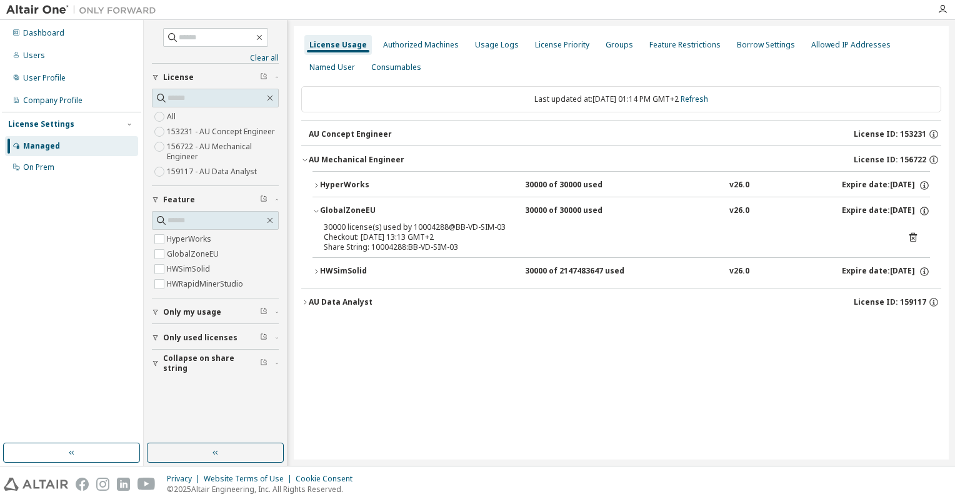
click at [347, 215] on div "GlobalZoneEU" at bounding box center [376, 211] width 112 height 11
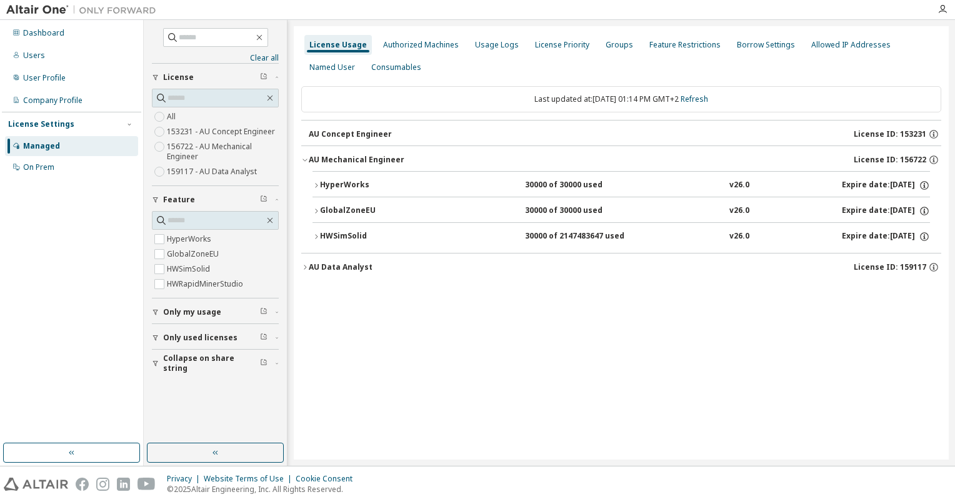
click at [343, 187] on div "HyperWorks" at bounding box center [376, 185] width 112 height 11
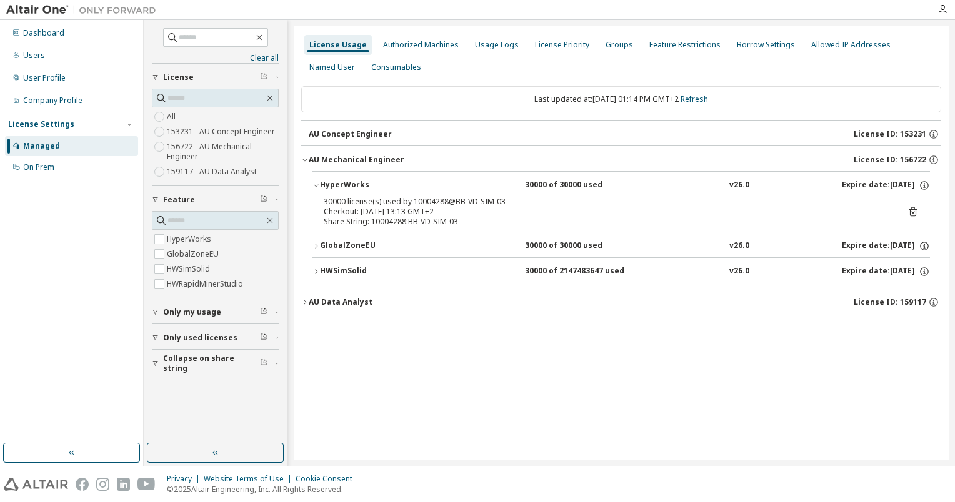
click at [343, 187] on div "HyperWorks" at bounding box center [376, 185] width 112 height 11
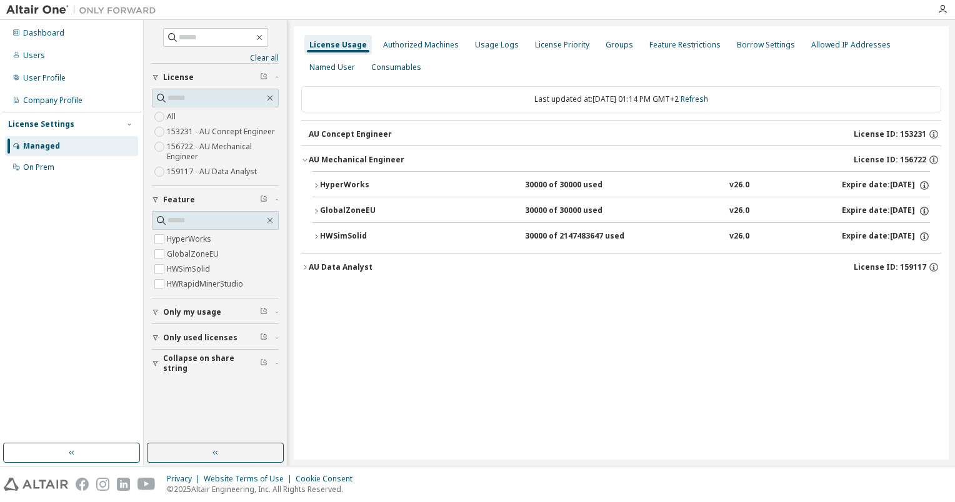
click at [341, 187] on div "HyperWorks" at bounding box center [376, 185] width 112 height 11
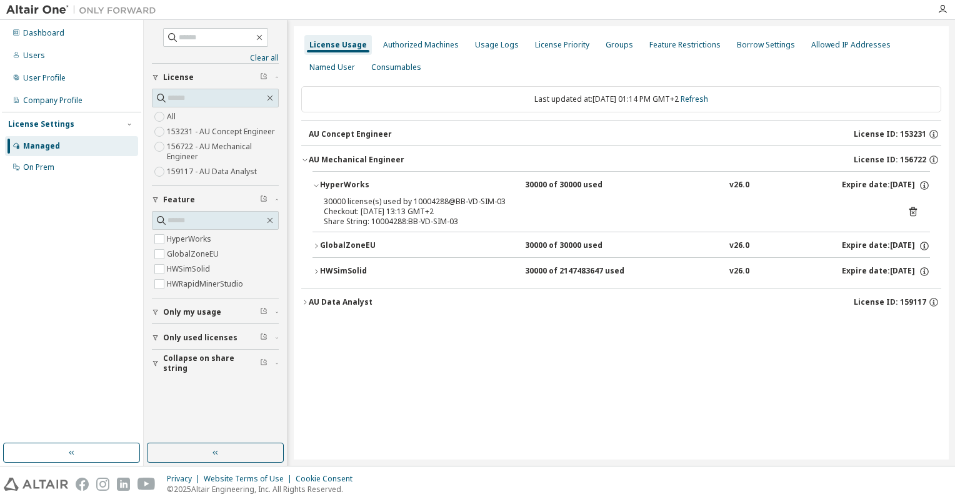
click at [334, 248] on div "GlobalZoneEU" at bounding box center [376, 246] width 112 height 11
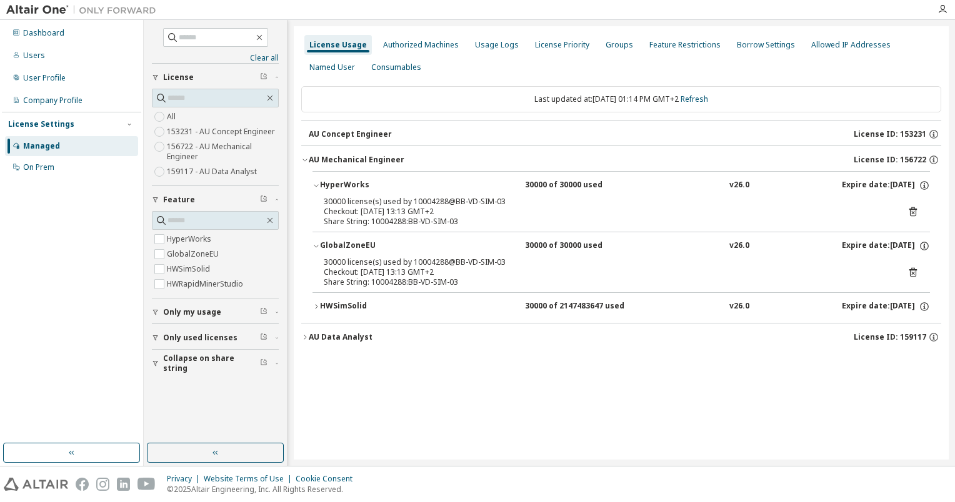
click at [339, 303] on div "HWSimSolid" at bounding box center [376, 306] width 112 height 11
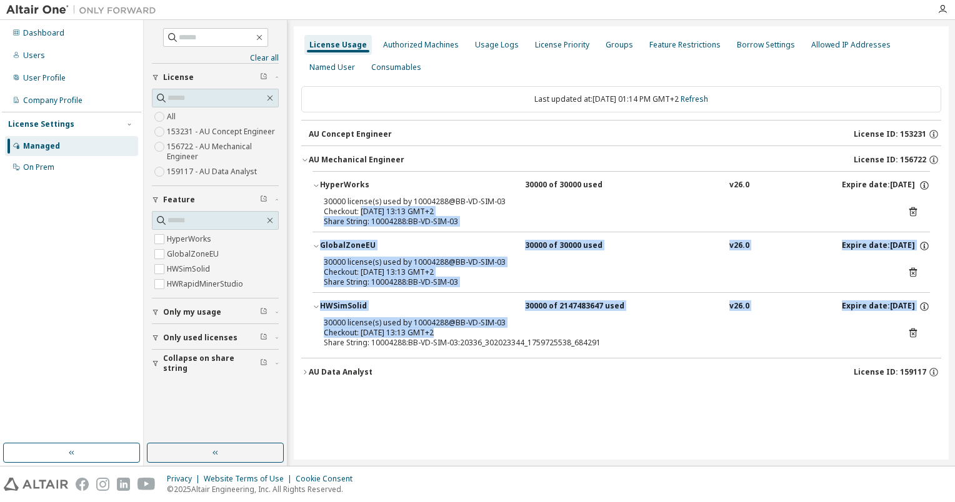
drag, startPoint x: 362, startPoint y: 210, endPoint x: 431, endPoint y: 332, distance: 140.2
click at [431, 332] on div "HyperWorks 30000 of 30000 used v26.0 Expire date: 2026-02-15 30000 license(s) u…" at bounding box center [620, 262] width 617 height 182
click at [429, 334] on div "Checkout: 2025-10-07 13:13 GMT+2" at bounding box center [606, 333] width 565 height 10
click at [424, 332] on div "Checkout: 2025-10-07 13:13 GMT+2" at bounding box center [606, 333] width 565 height 10
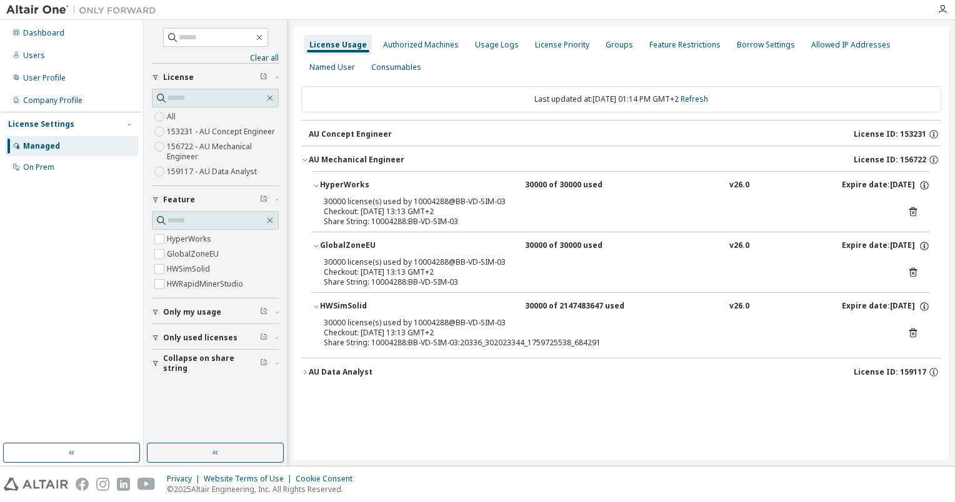
click at [912, 271] on icon at bounding box center [912, 272] width 11 height 11
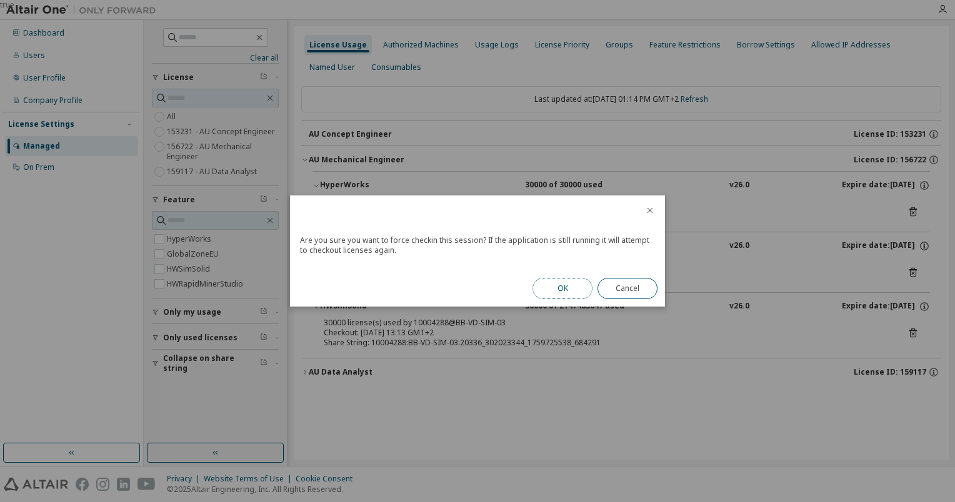
click at [576, 297] on button "OK" at bounding box center [562, 288] width 60 height 21
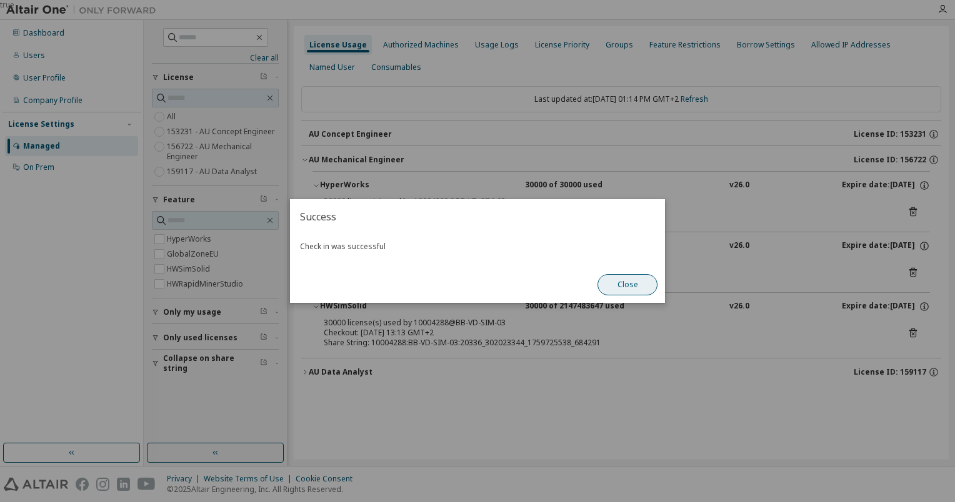
click at [617, 287] on button "Close" at bounding box center [627, 284] width 60 height 21
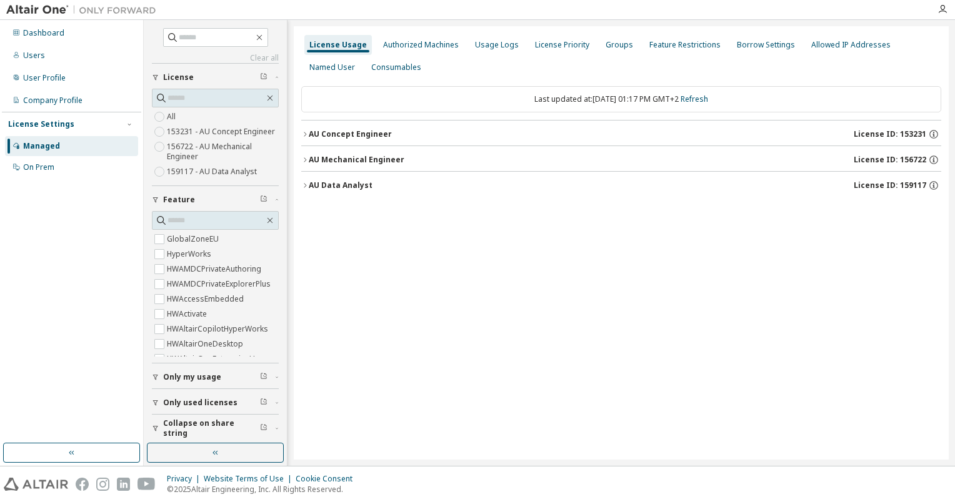
click at [340, 162] on div "AU Mechanical Engineer" at bounding box center [357, 160] width 96 height 10
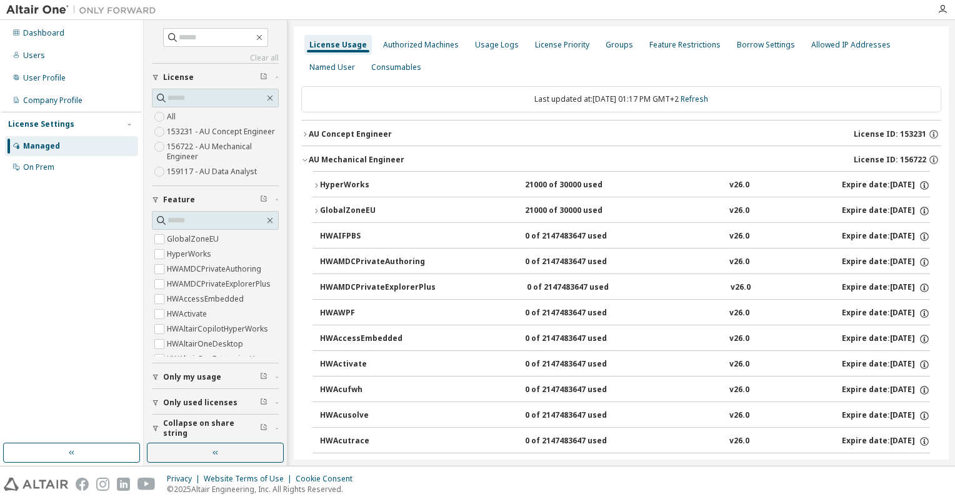
click at [340, 162] on div "AU Mechanical Engineer" at bounding box center [357, 160] width 96 height 10
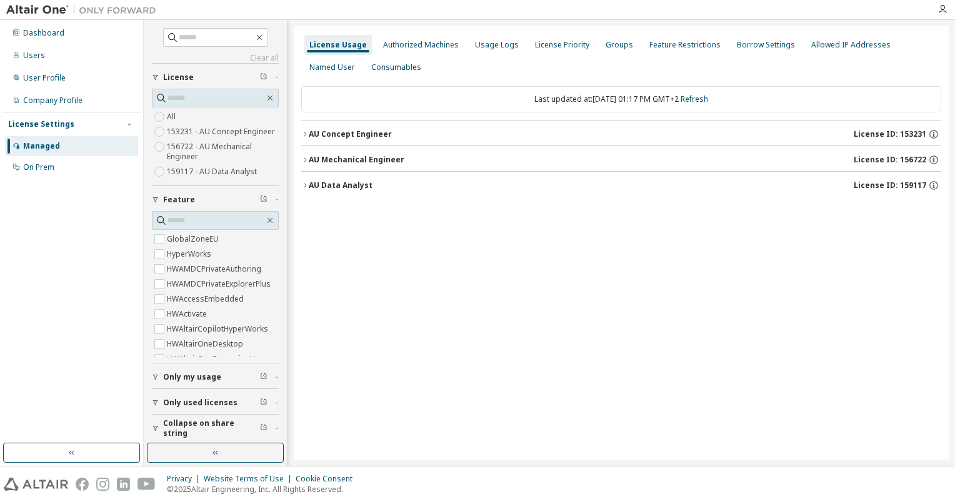
click at [337, 154] on div "AU Mechanical Engineer License ID: 156722" at bounding box center [625, 159] width 632 height 11
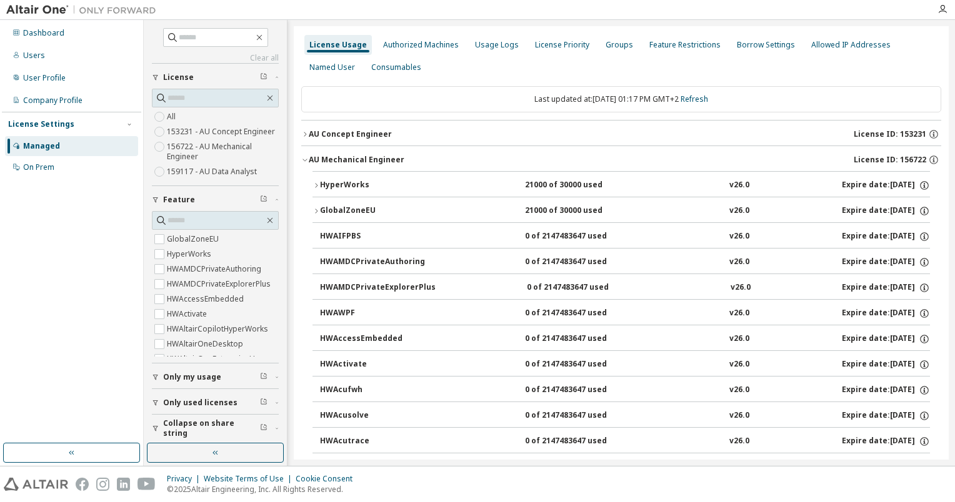
click at [337, 154] on div "AU Mechanical Engineer License ID: 156722" at bounding box center [625, 159] width 632 height 11
